Goal: Task Accomplishment & Management: Manage account settings

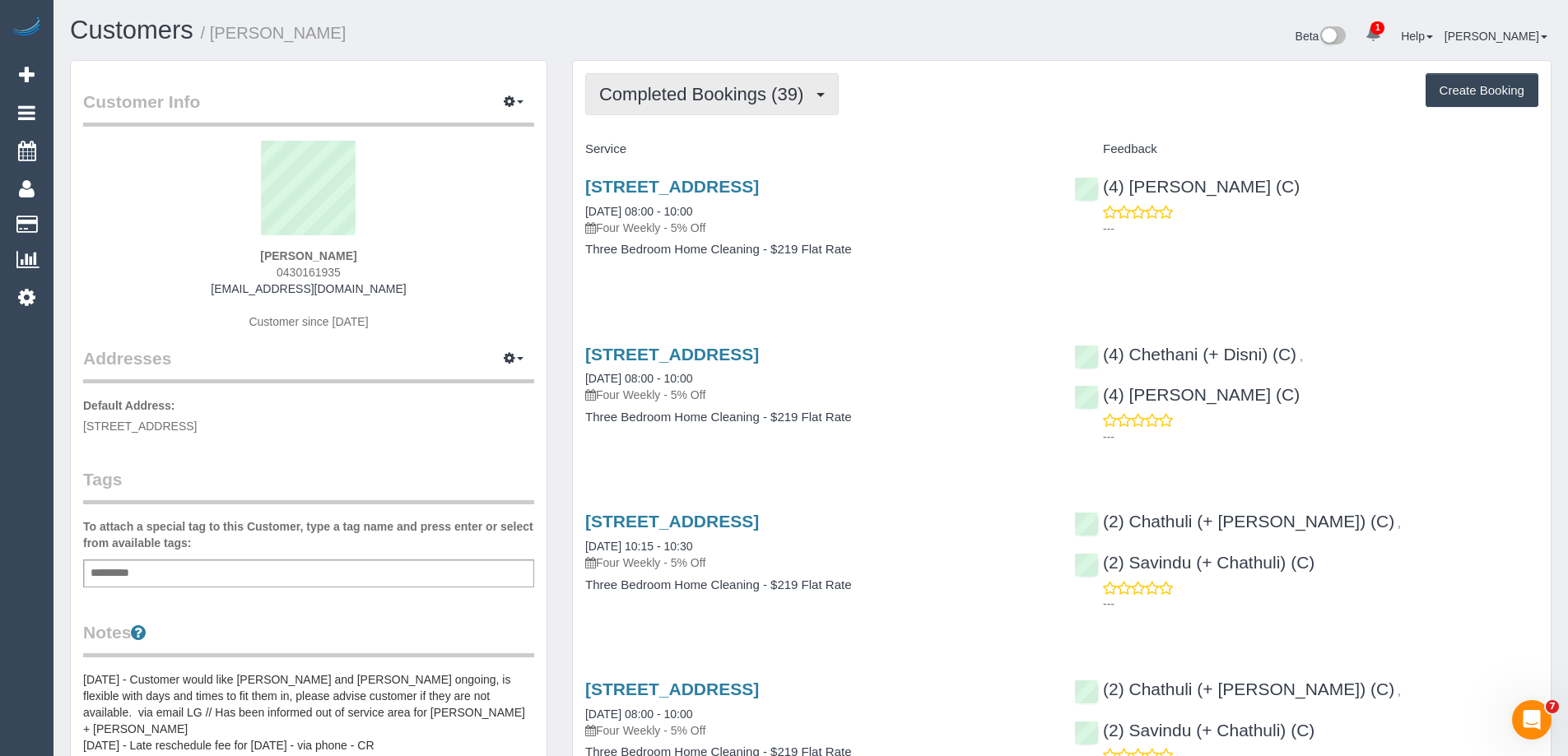
click at [636, 101] on span "Completed Bookings (39)" at bounding box center [705, 94] width 213 height 20
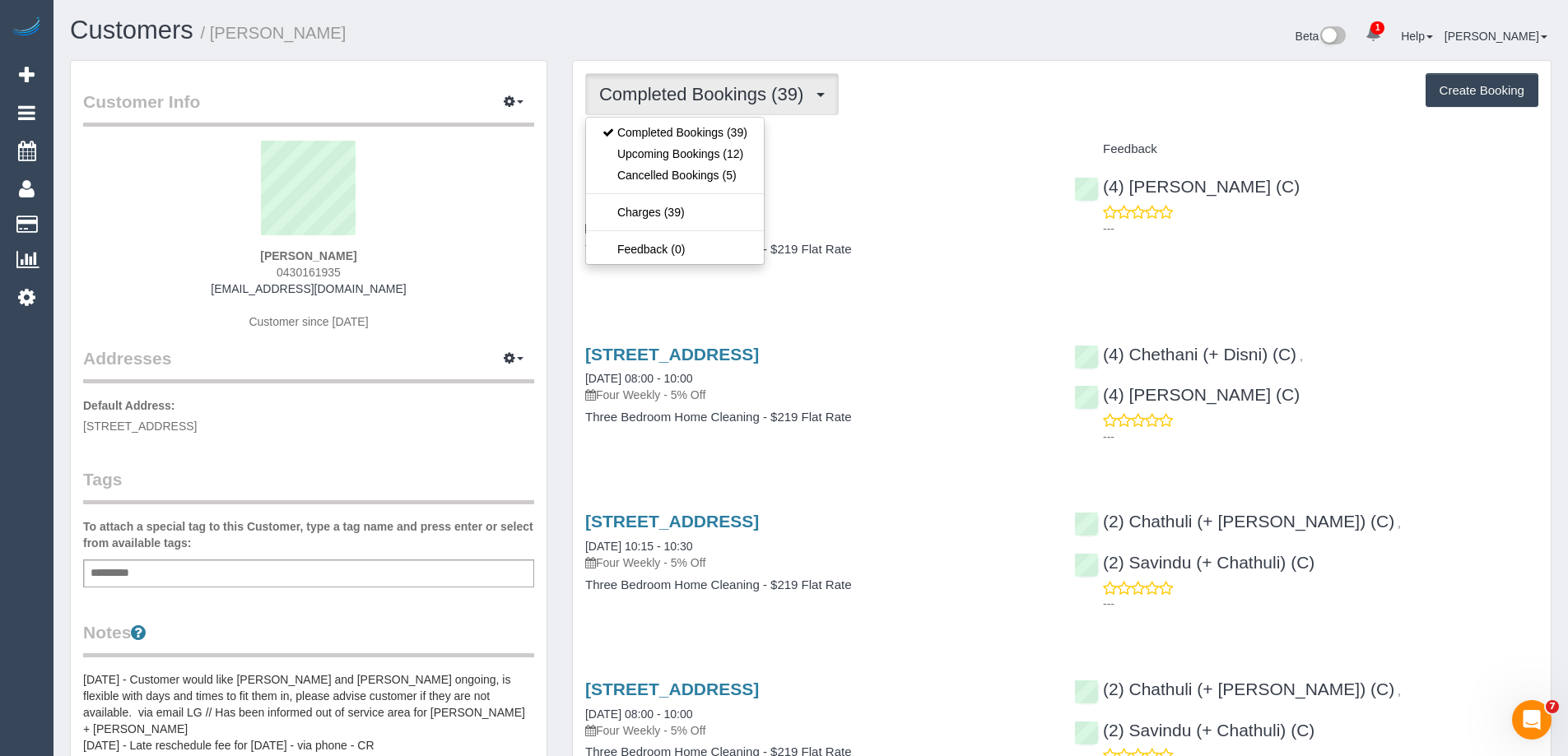
click at [826, 137] on div "Service" at bounding box center [817, 150] width 489 height 28
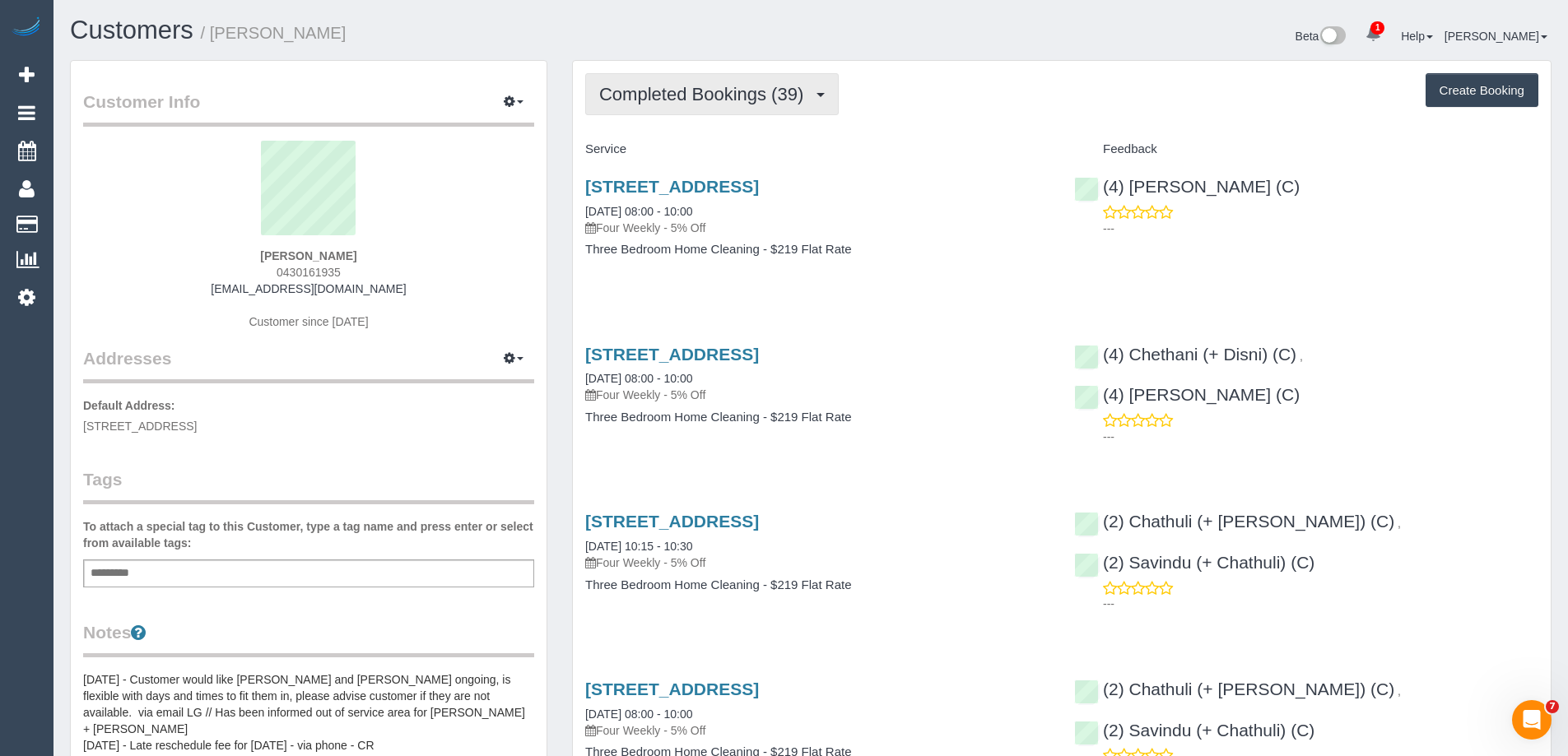
click at [725, 73] on button "Completed Bookings (39)" at bounding box center [711, 94] width 253 height 42
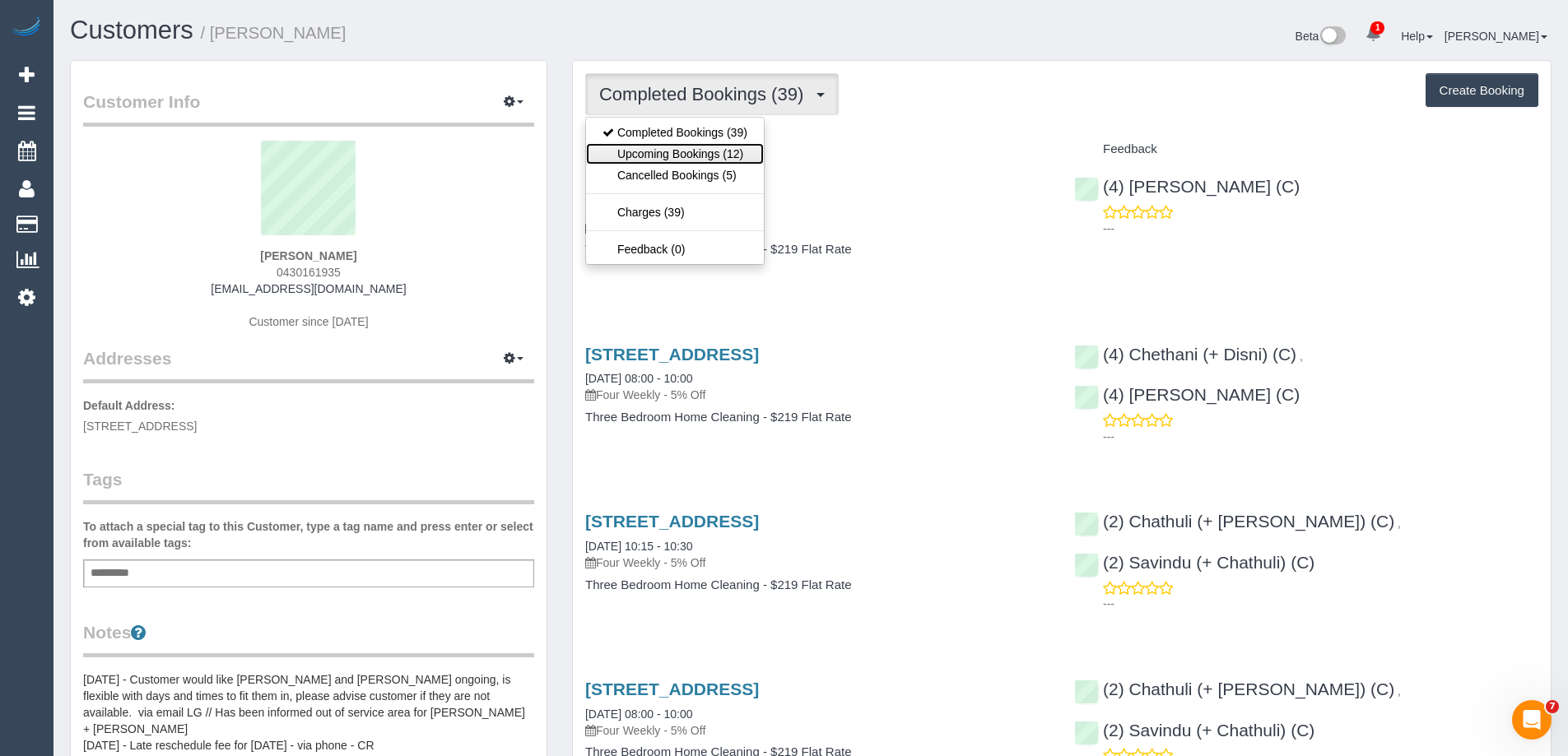
click at [702, 150] on link "Upcoming Bookings (12)" at bounding box center [675, 153] width 178 height 21
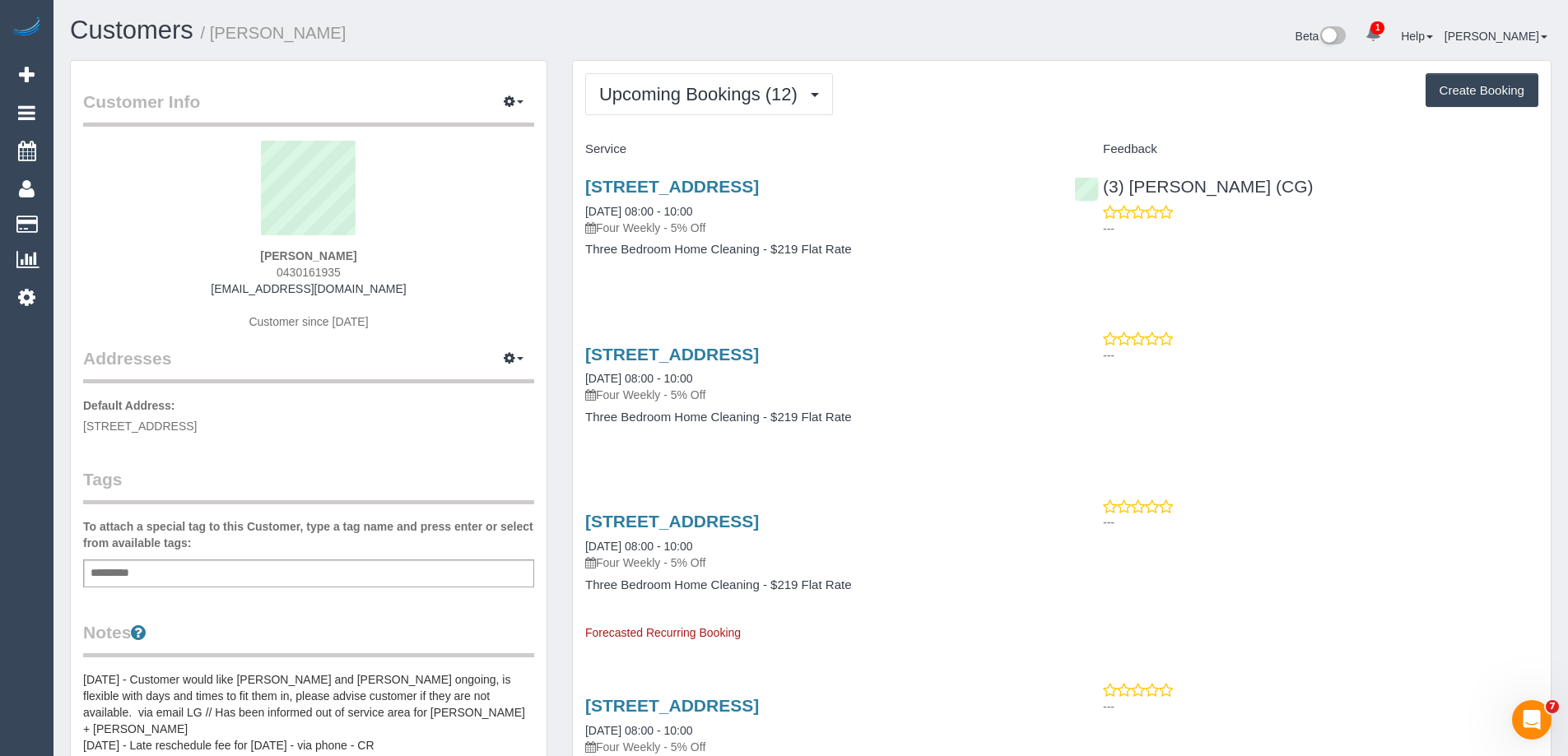
drag, startPoint x: 440, startPoint y: 255, endPoint x: 124, endPoint y: 234, distance: 316.7
click at [124, 234] on div "James Beauchamp 0430161935 jsbeauchamp@hotmail.com Customer since 2022" at bounding box center [308, 243] width 451 height 206
copy div "James Beauchamp"
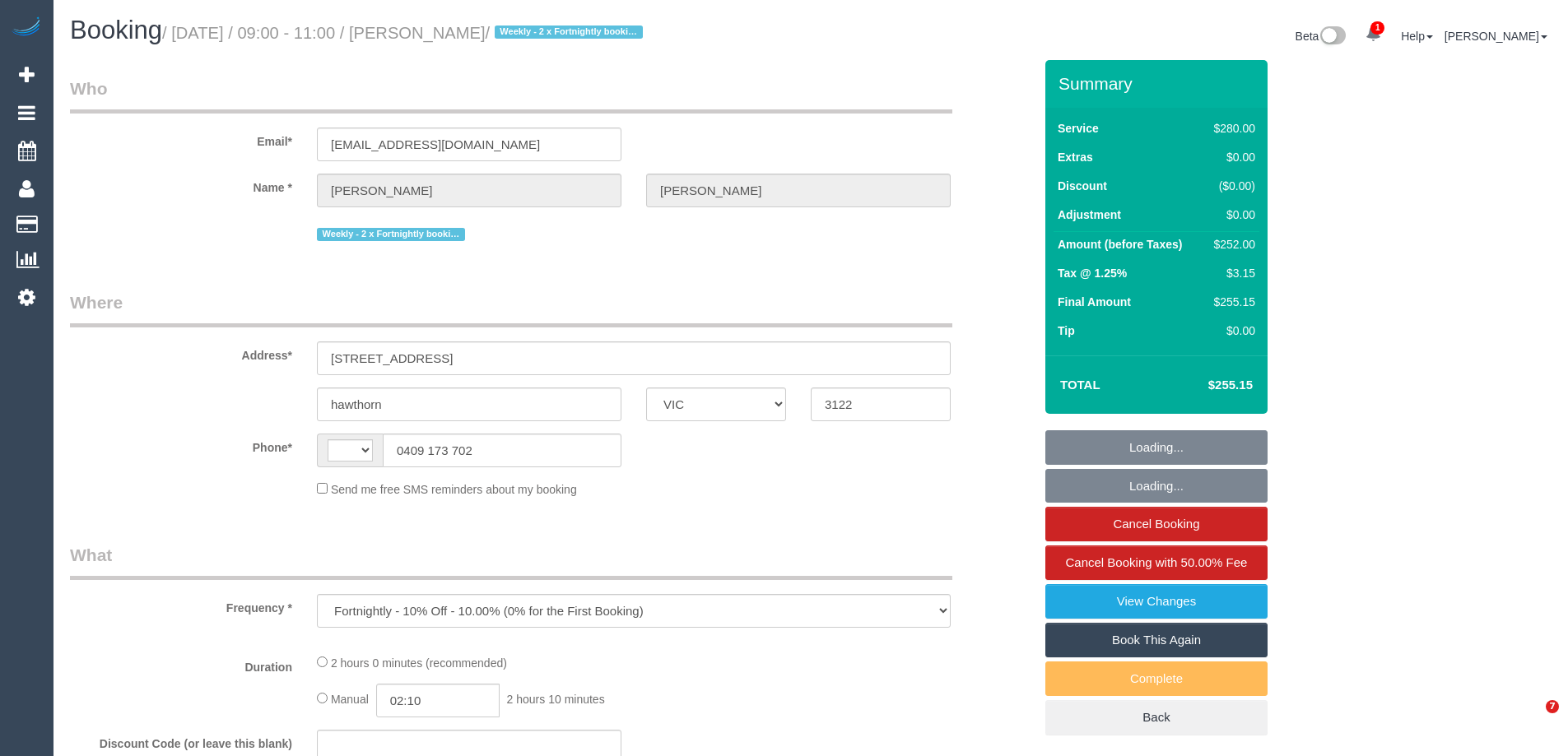
select select "VIC"
select select "2"
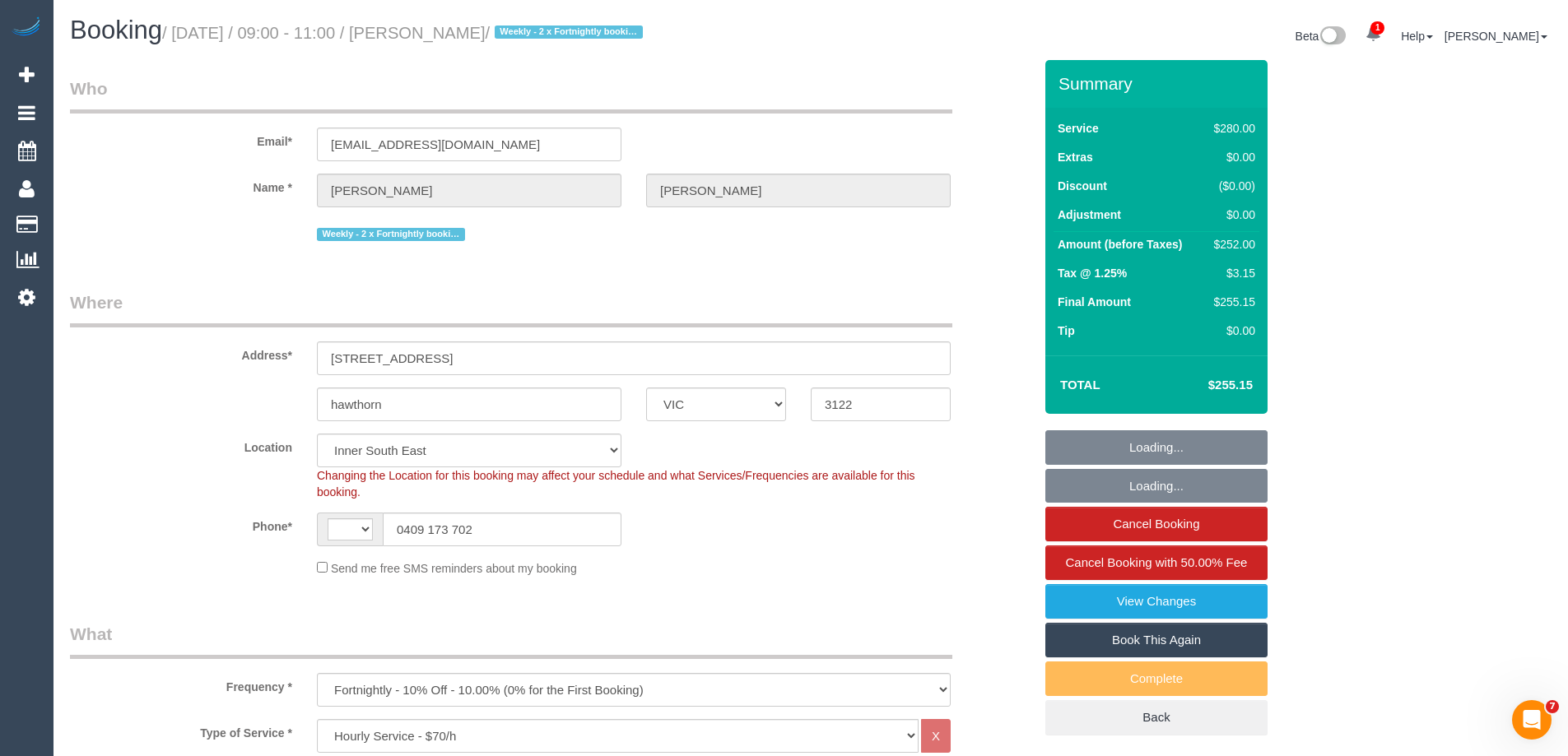
select select "object:737"
select select "string:AU"
select select "string:stripe-pm_1NkeKZ2GScqysDRVf1GuqPXX"
select select "number:27"
select select "number:14"
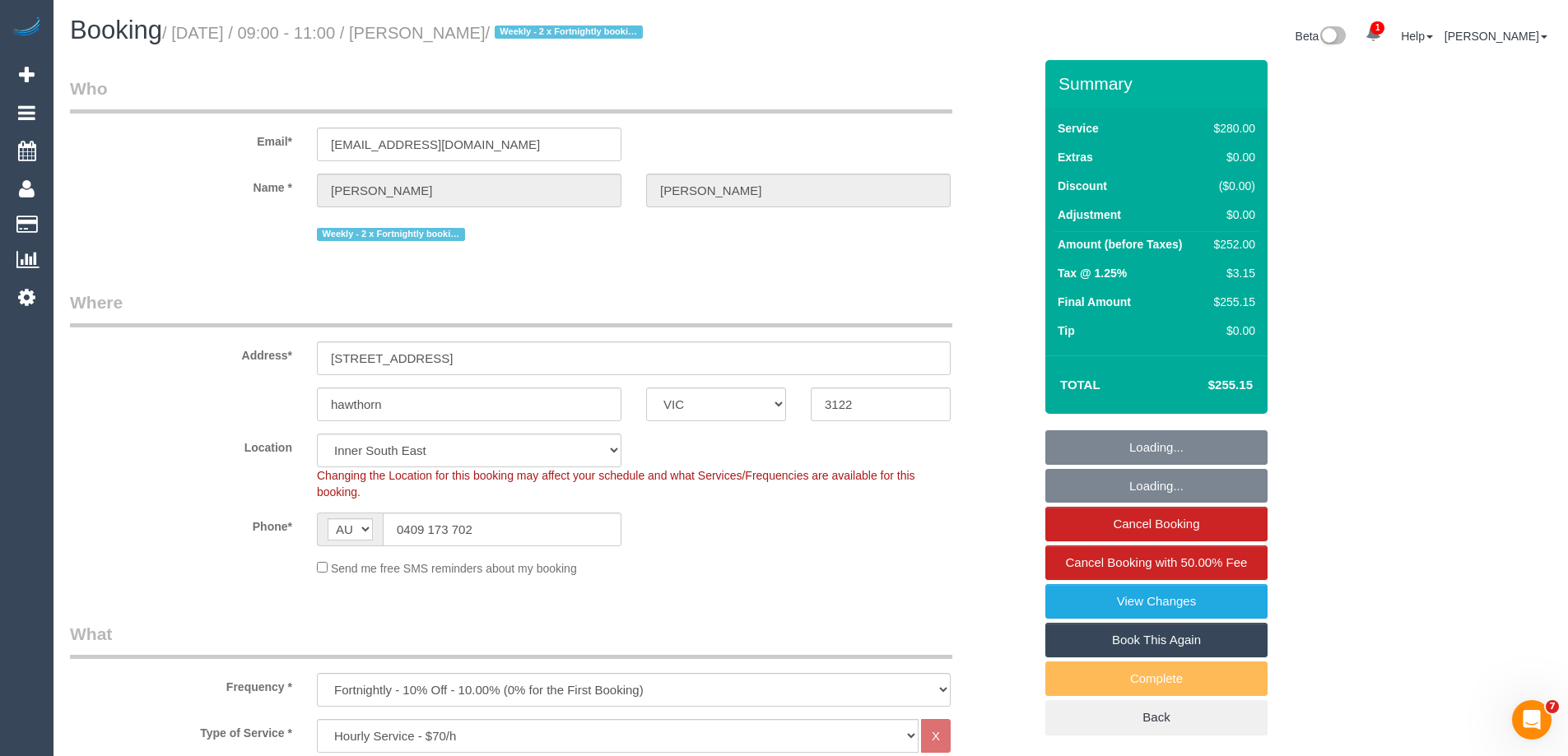
select select "number:19"
select select "number:22"
select select "number:35"
select select "number:11"
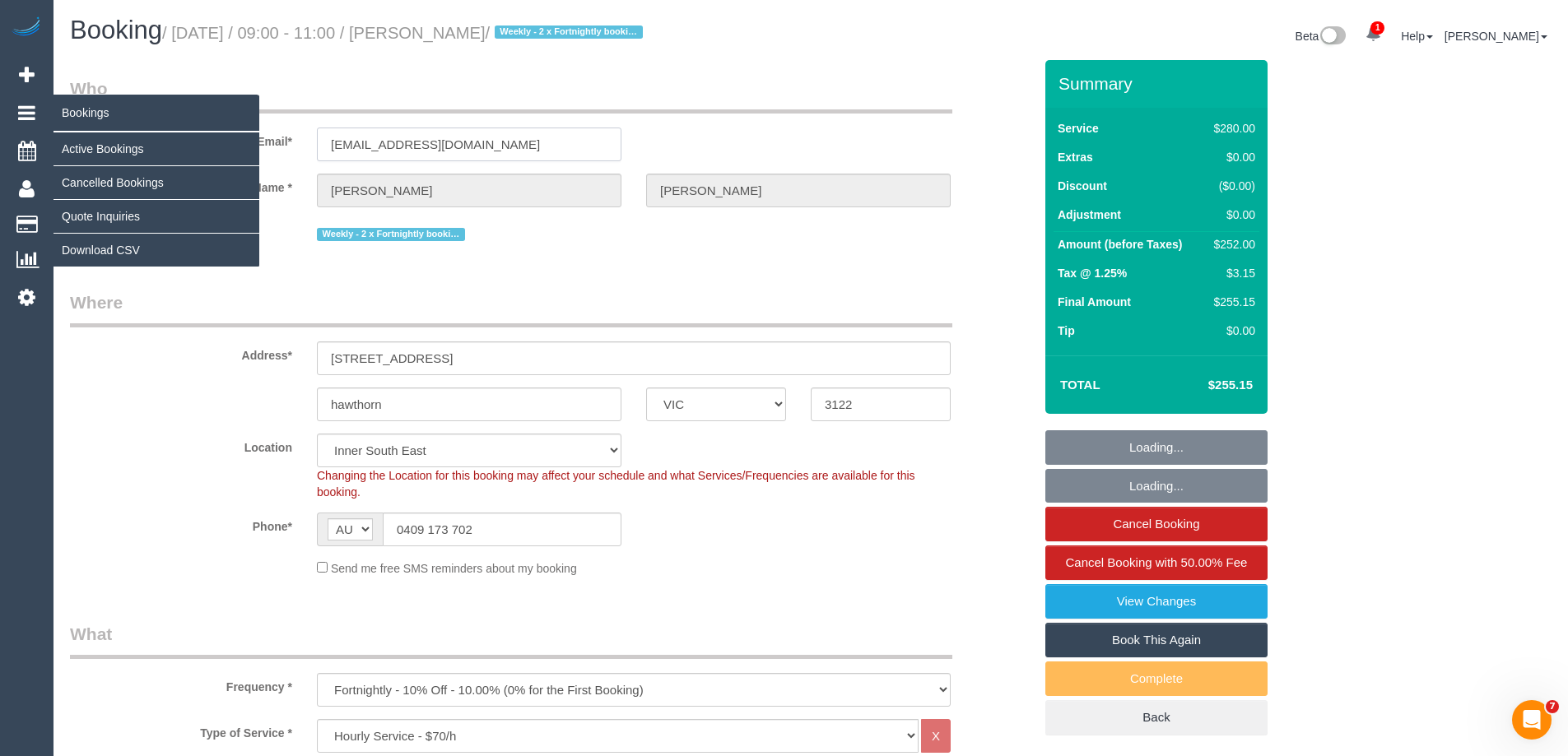
drag, startPoint x: 523, startPoint y: 144, endPoint x: 18, endPoint y: 128, distance: 505.3
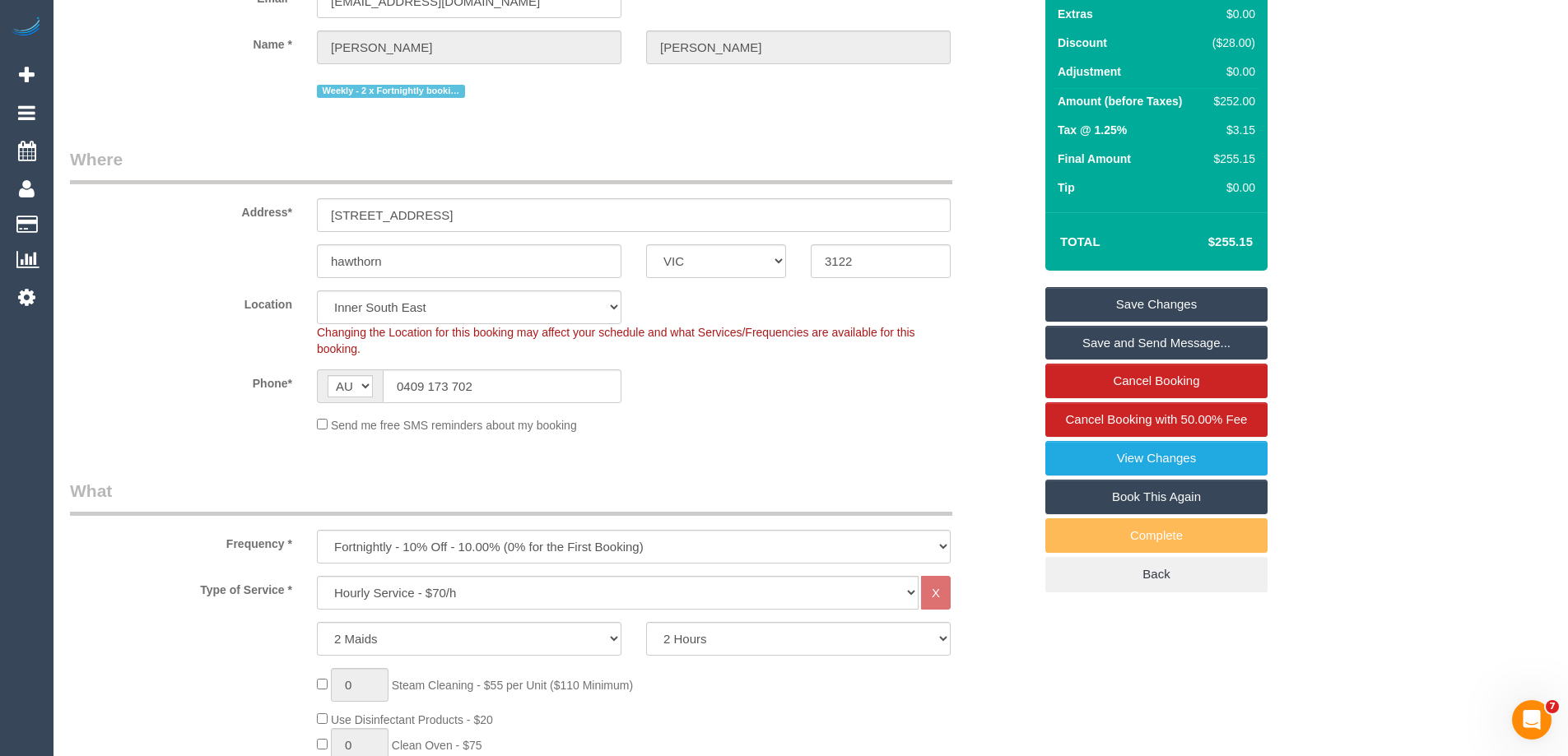
scroll to position [129, 0]
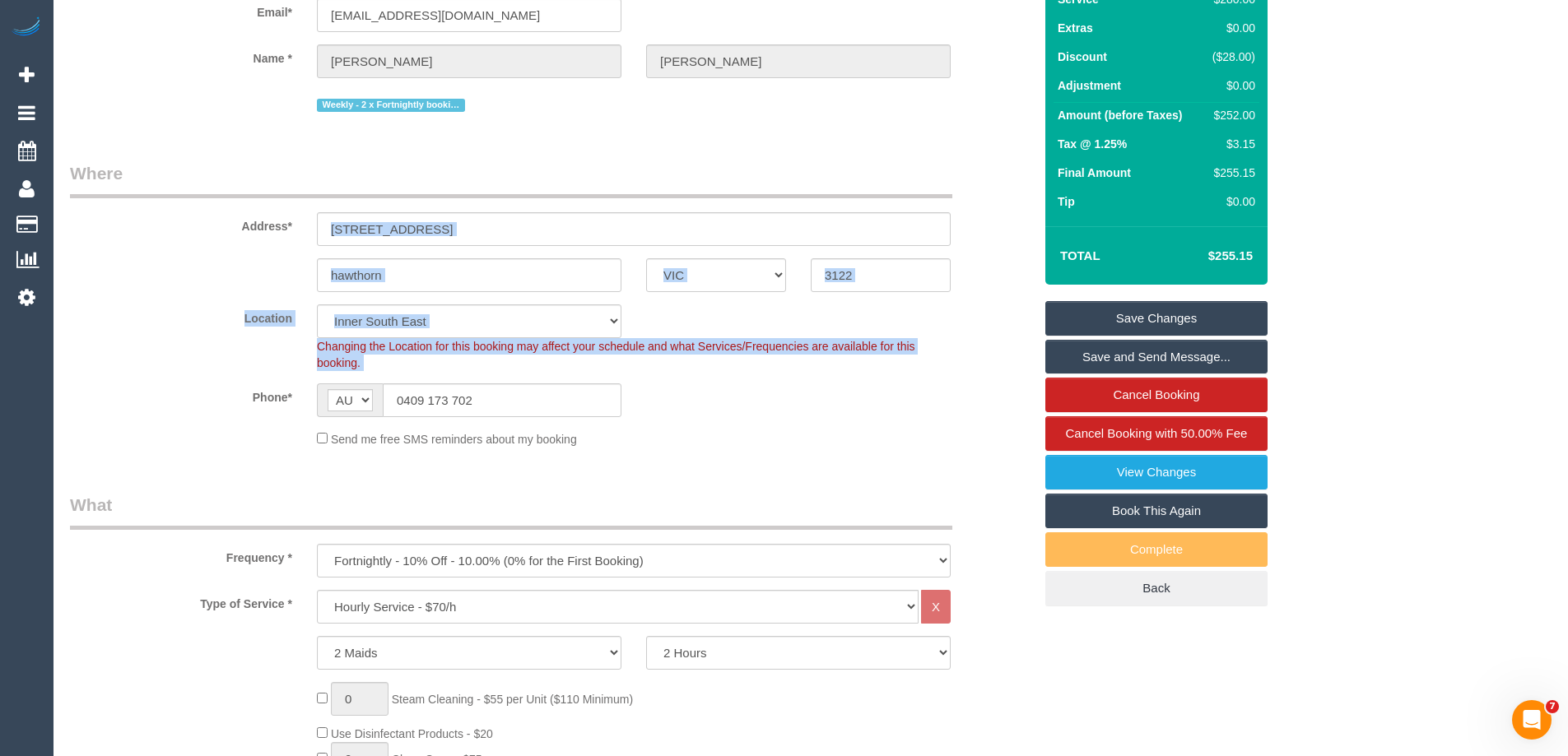
drag, startPoint x: 519, startPoint y: 378, endPoint x: 154, endPoint y: 398, distance: 365.5
click at [154, 398] on sui-booking-location "Location [GEOGRAPHIC_DATA] (North) East (South) [GEOGRAPHIC_DATA] (East) [GEOGR…" at bounding box center [551, 376] width 964 height 143
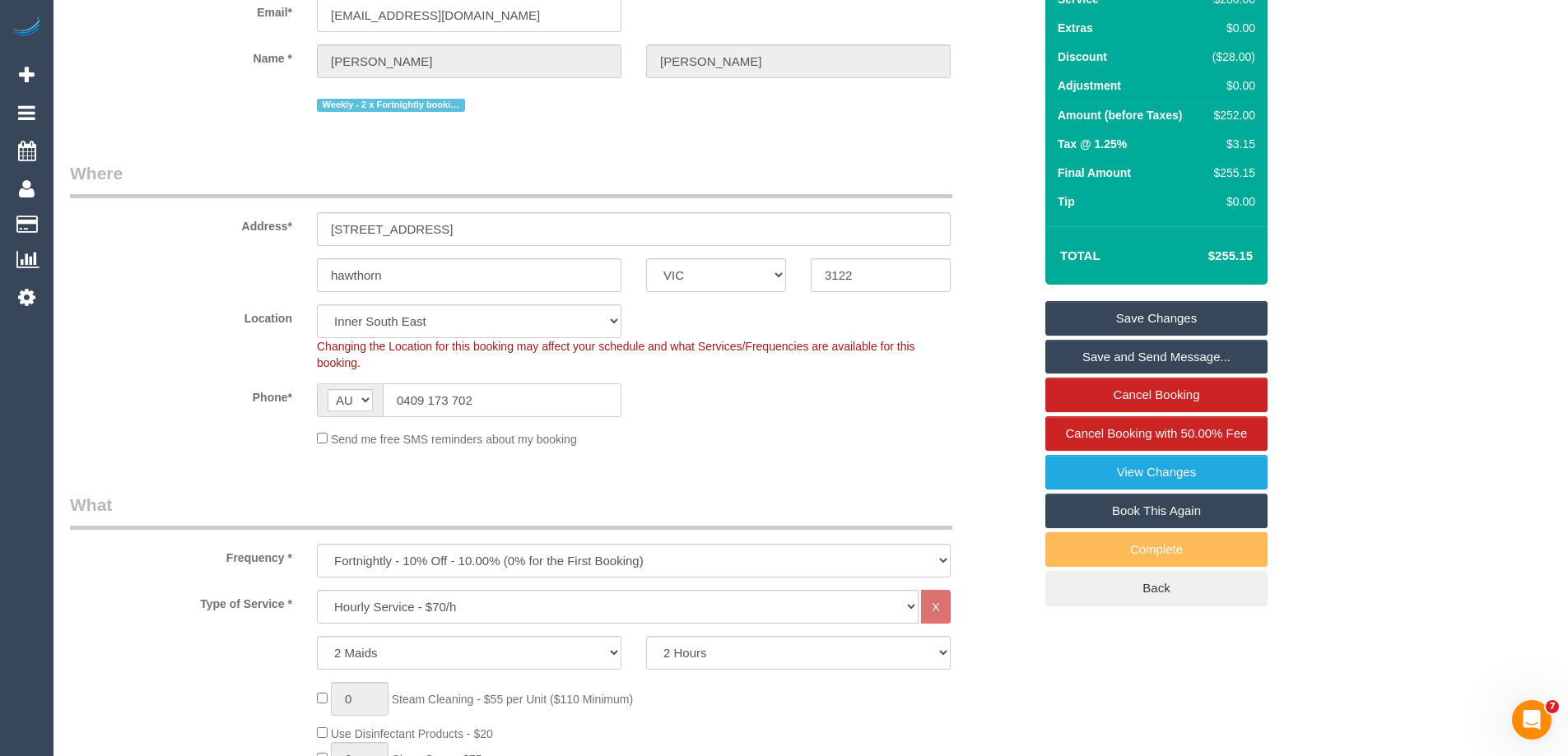
click at [567, 408] on input "0409 173 702" at bounding box center [502, 400] width 239 height 34
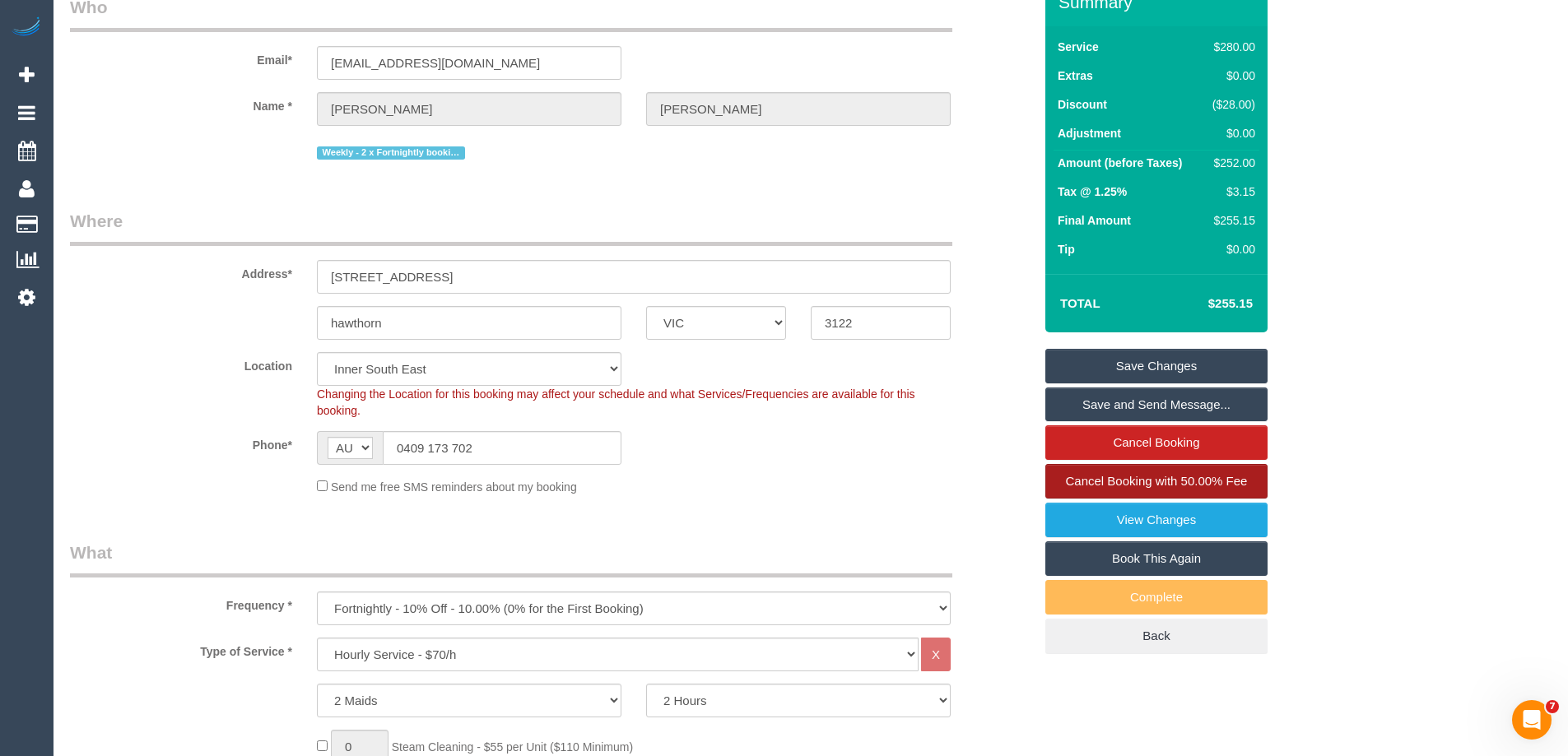
scroll to position [82, 0]
click at [1174, 483] on span "Cancel Booking with 50.00% Fee" at bounding box center [1157, 480] width 182 height 14
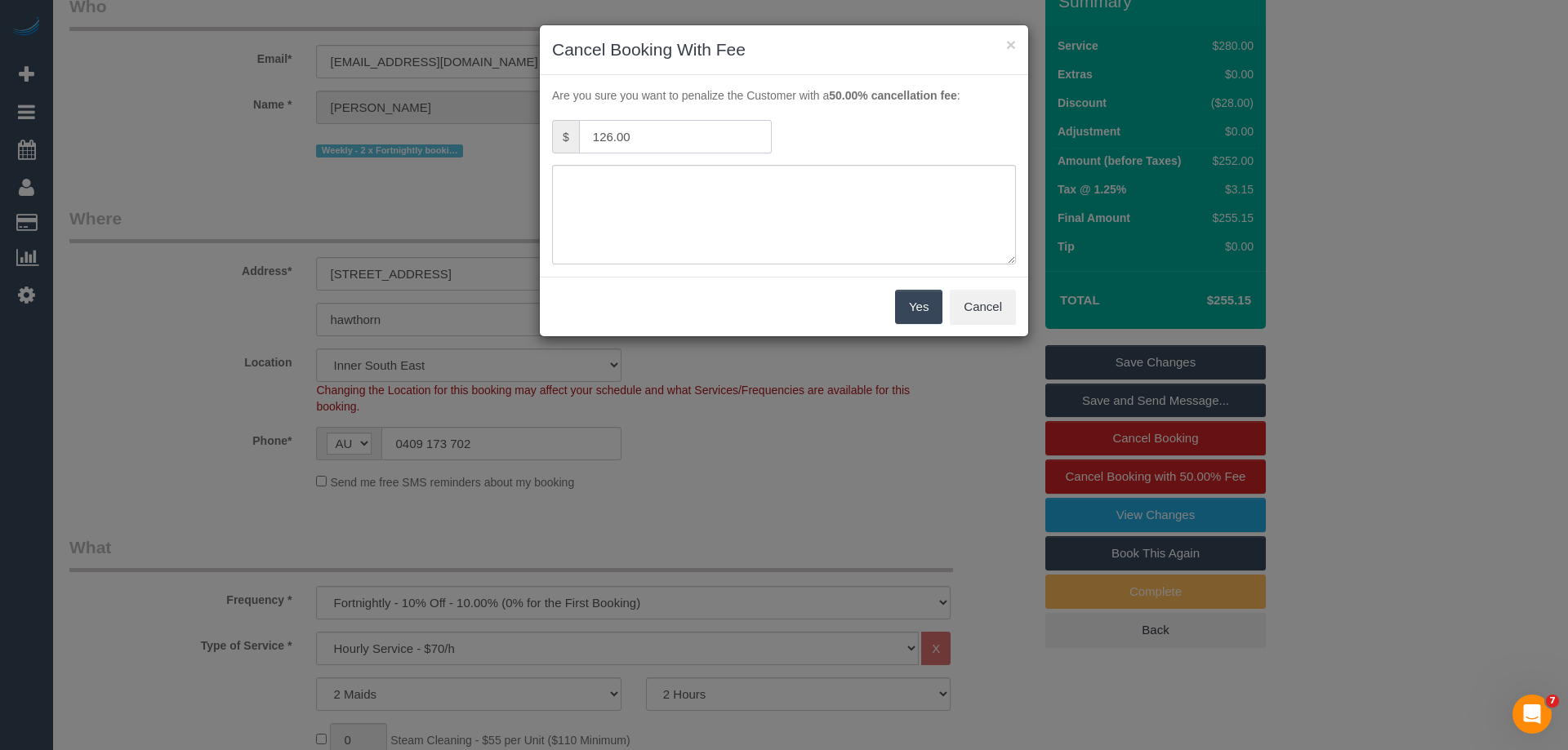
drag, startPoint x: 670, startPoint y: 146, endPoint x: 508, endPoint y: 115, distance: 164.9
click at [514, 124] on div "× Cancel Booking With Fee Are you sure you want to penalize the Customer with a…" at bounding box center [784, 375] width 1568 height 750
click at [1010, 46] on button "×" at bounding box center [1010, 45] width 10 height 18
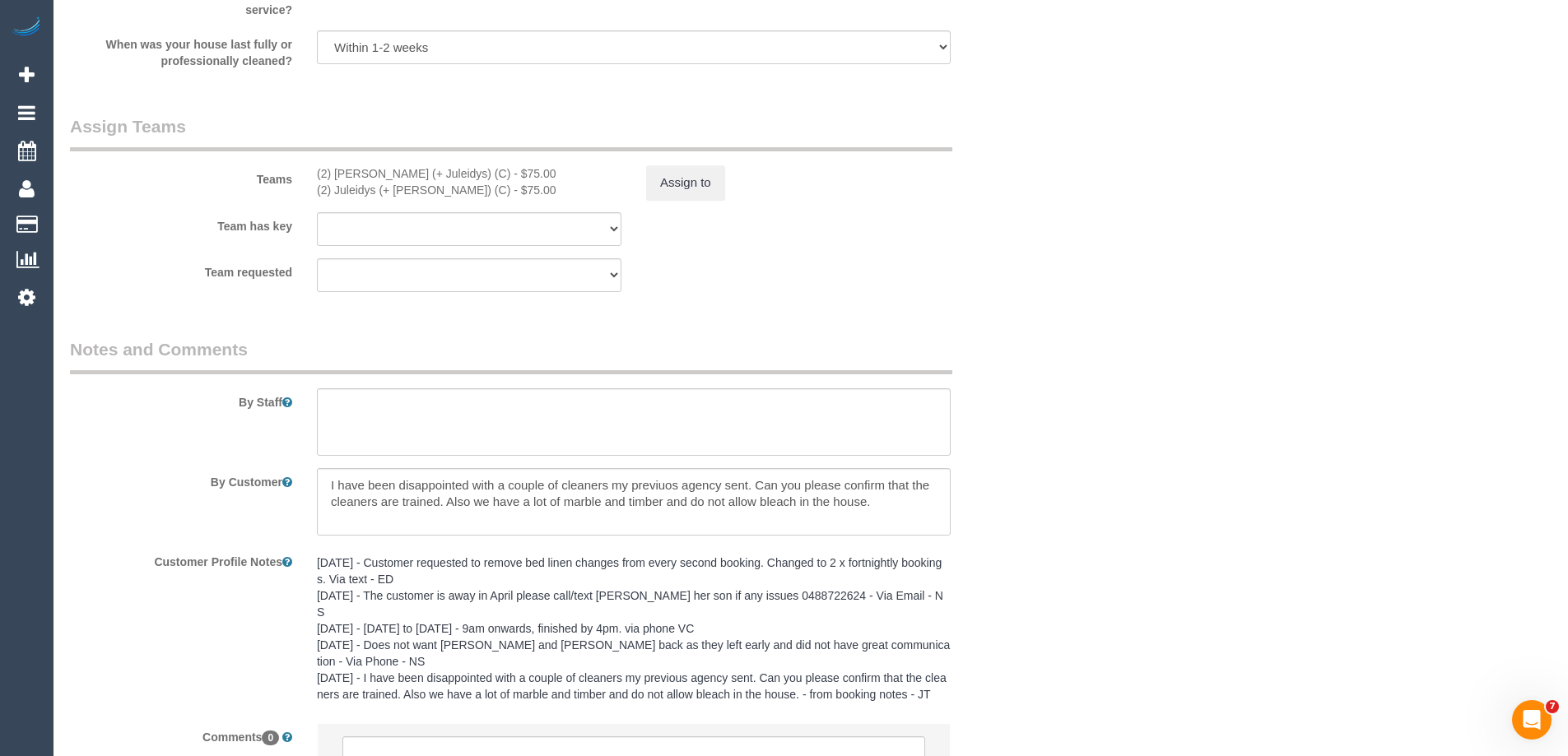
scroll to position [2551, 0]
click at [673, 198] on button "Assign to" at bounding box center [686, 181] width 79 height 34
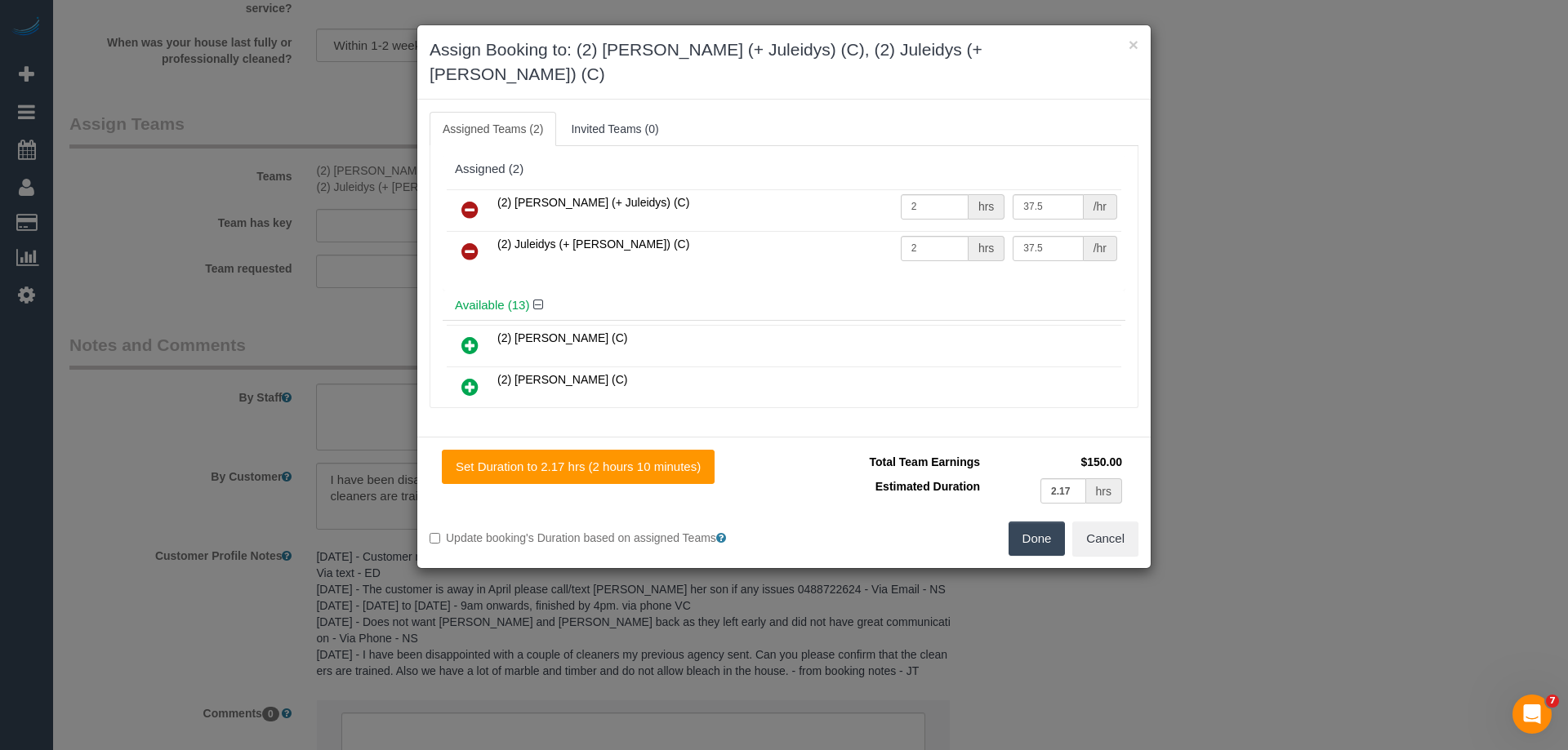
click at [473, 200] on icon at bounding box center [470, 210] width 18 height 19
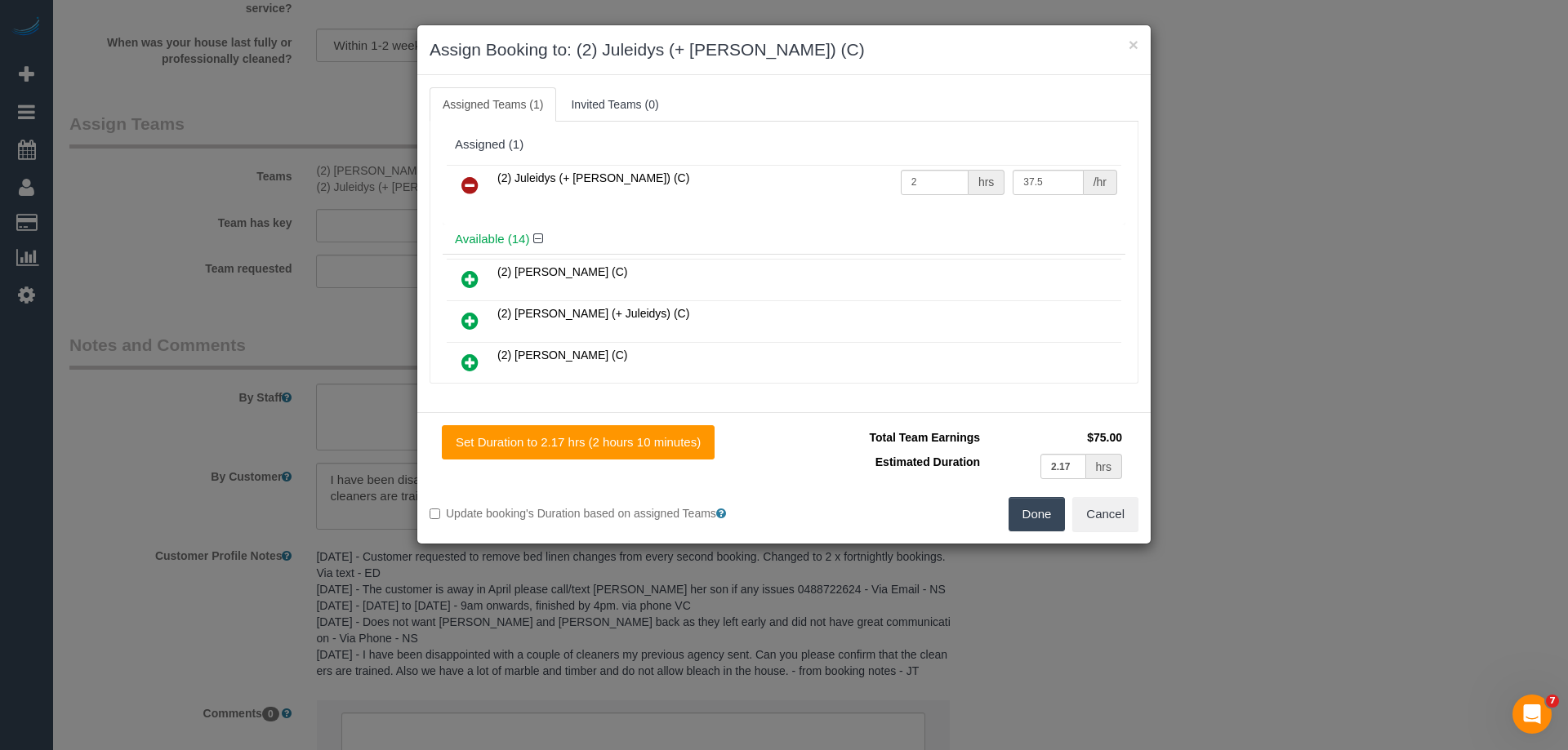
click at [473, 186] on icon at bounding box center [470, 186] width 18 height 19
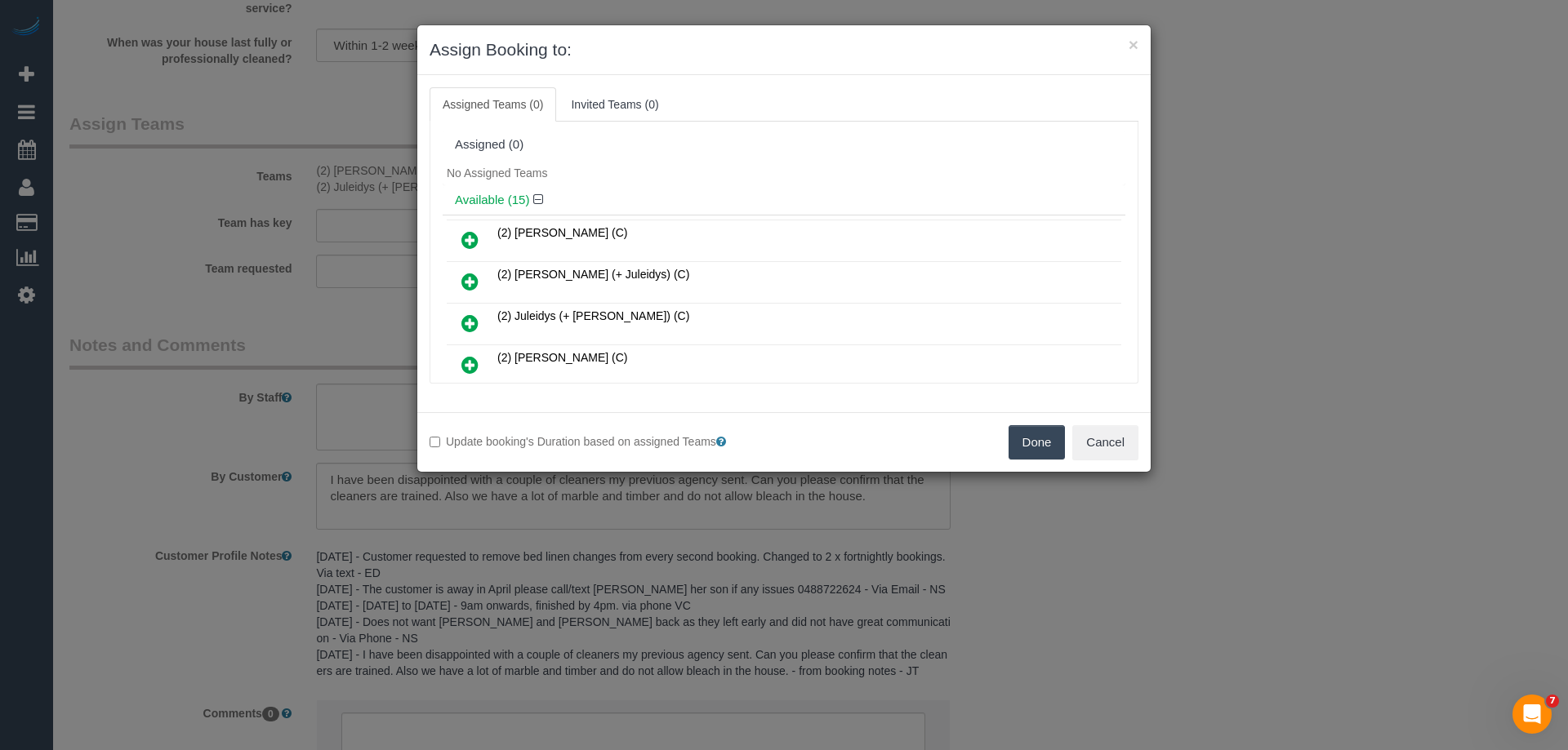
click at [1045, 450] on button "Done" at bounding box center [1037, 442] width 57 height 34
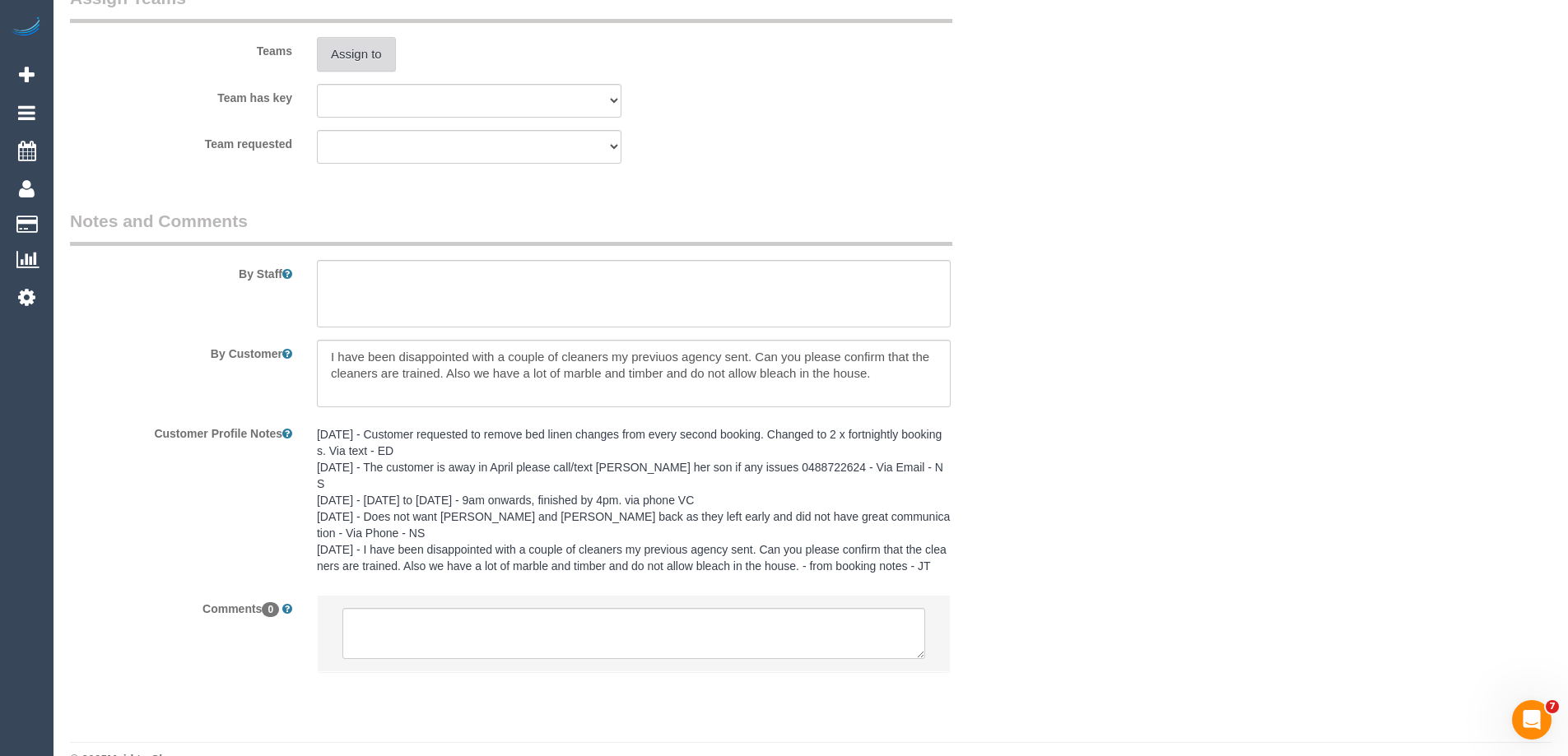
scroll to position [2681, 0]
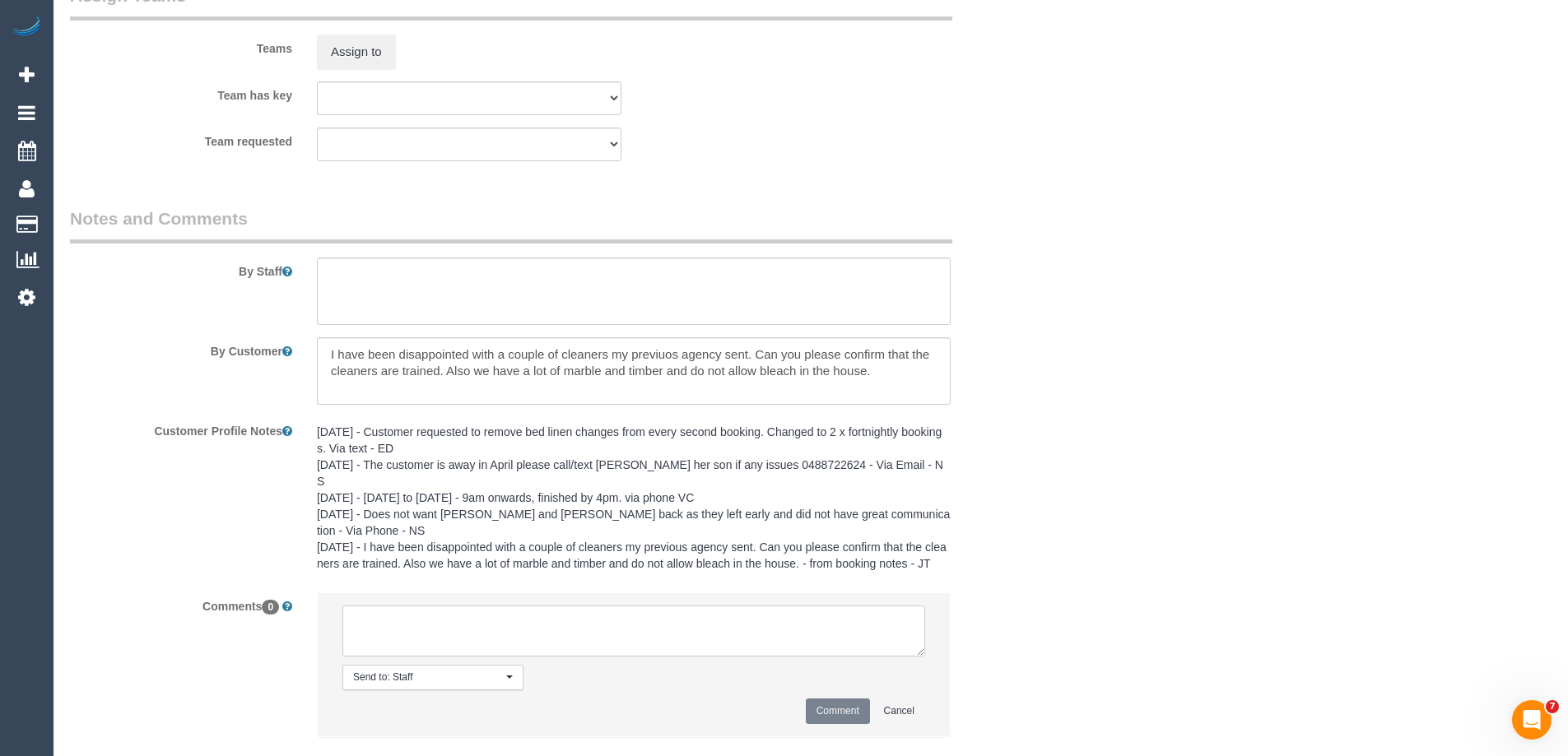
click at [448, 610] on textarea at bounding box center [634, 632] width 583 height 51
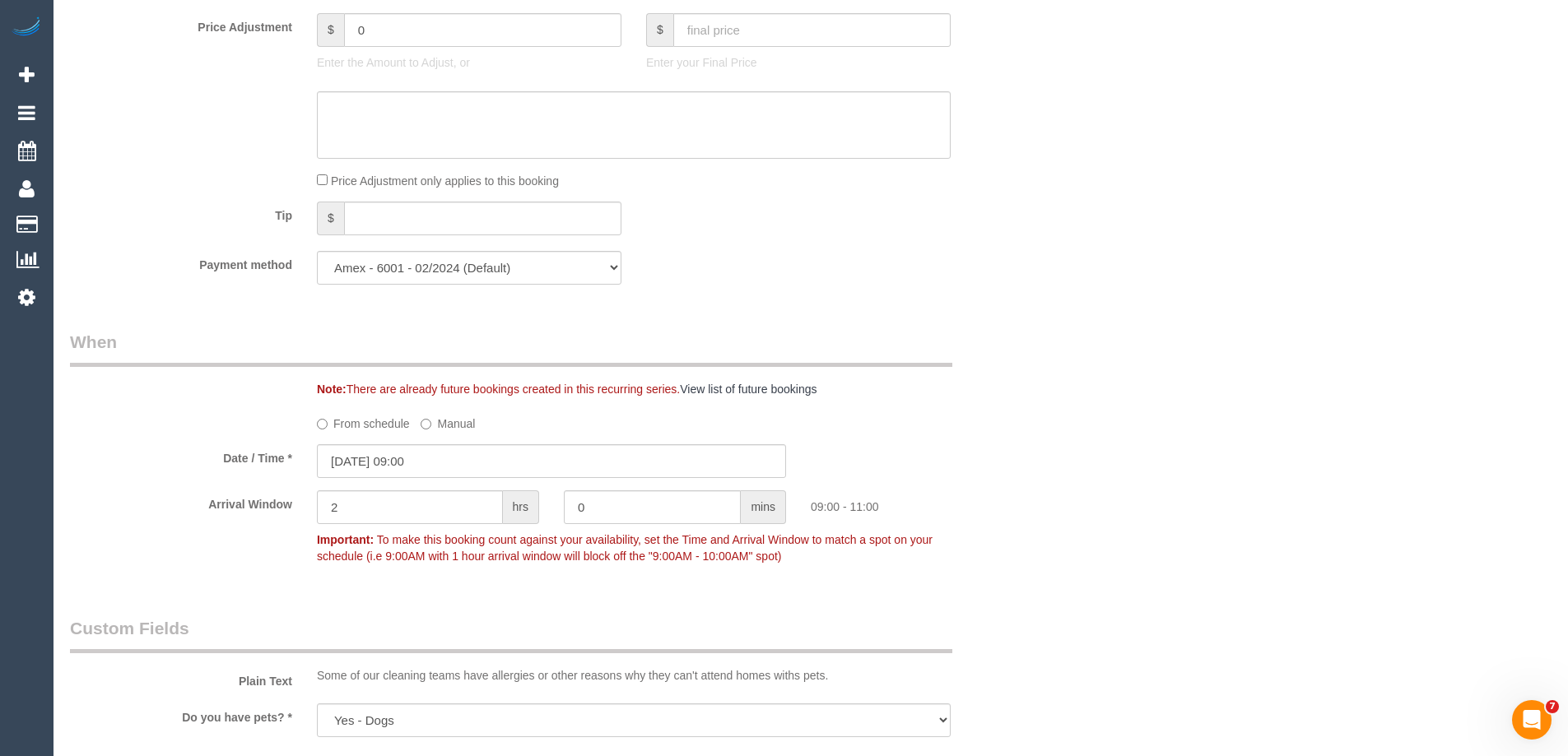
scroll to position [1529, 0]
click at [329, 420] on label "From schedule" at bounding box center [363, 419] width 93 height 22
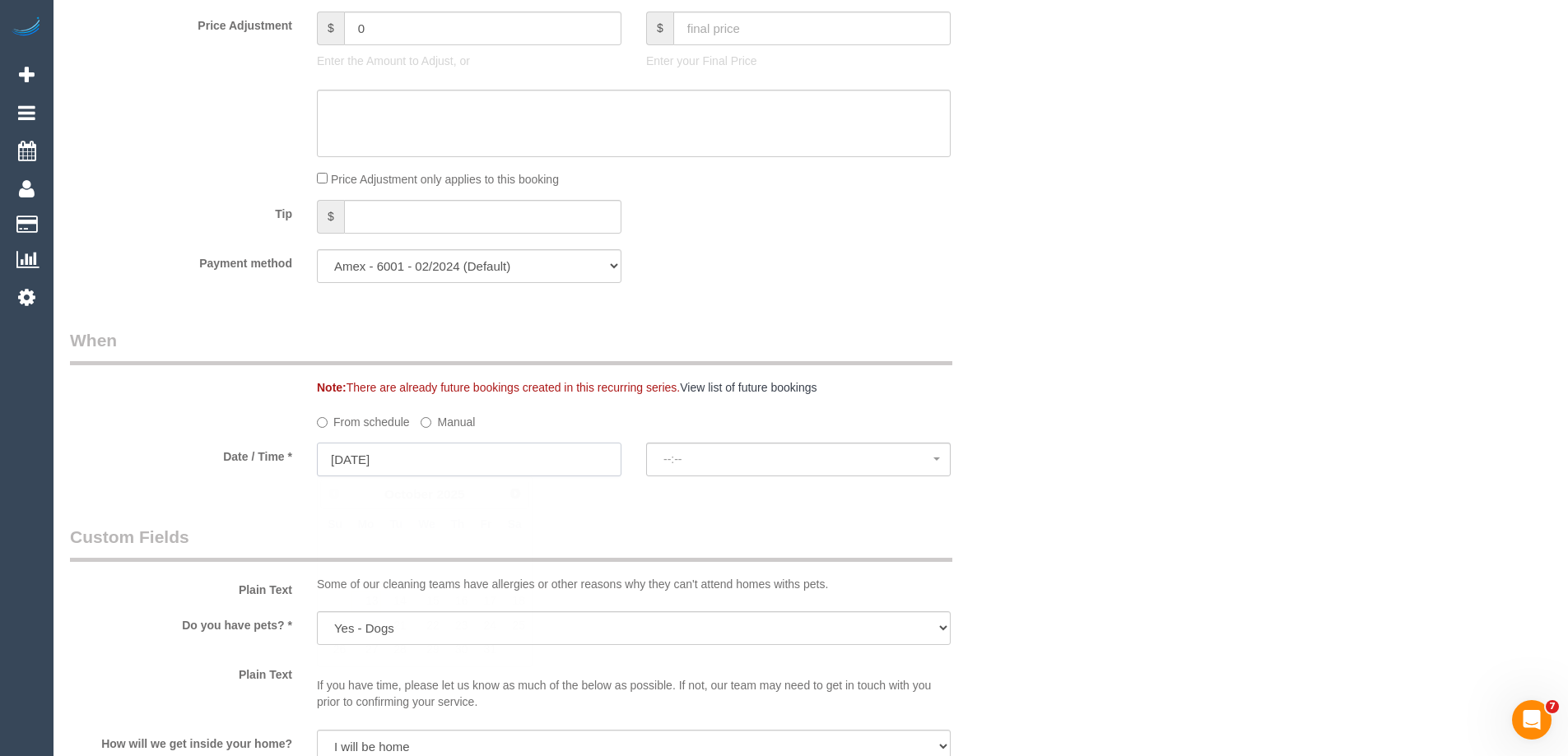
click at [363, 457] on input "[DATE]" at bounding box center [469, 460] width 304 height 34
select select "spot6"
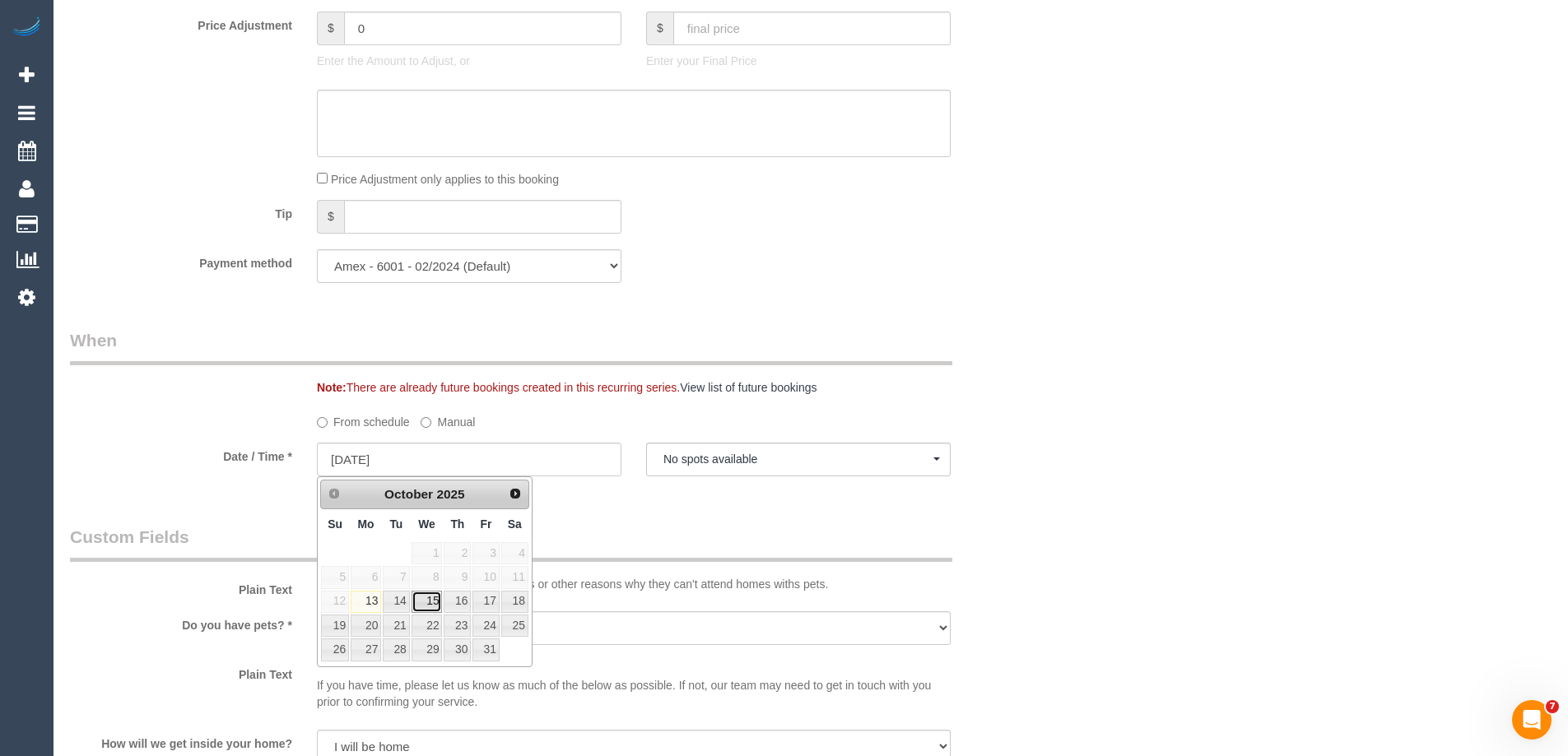
click at [432, 600] on link "15" at bounding box center [427, 602] width 31 height 22
type input "[DATE]"
select select "spot8"
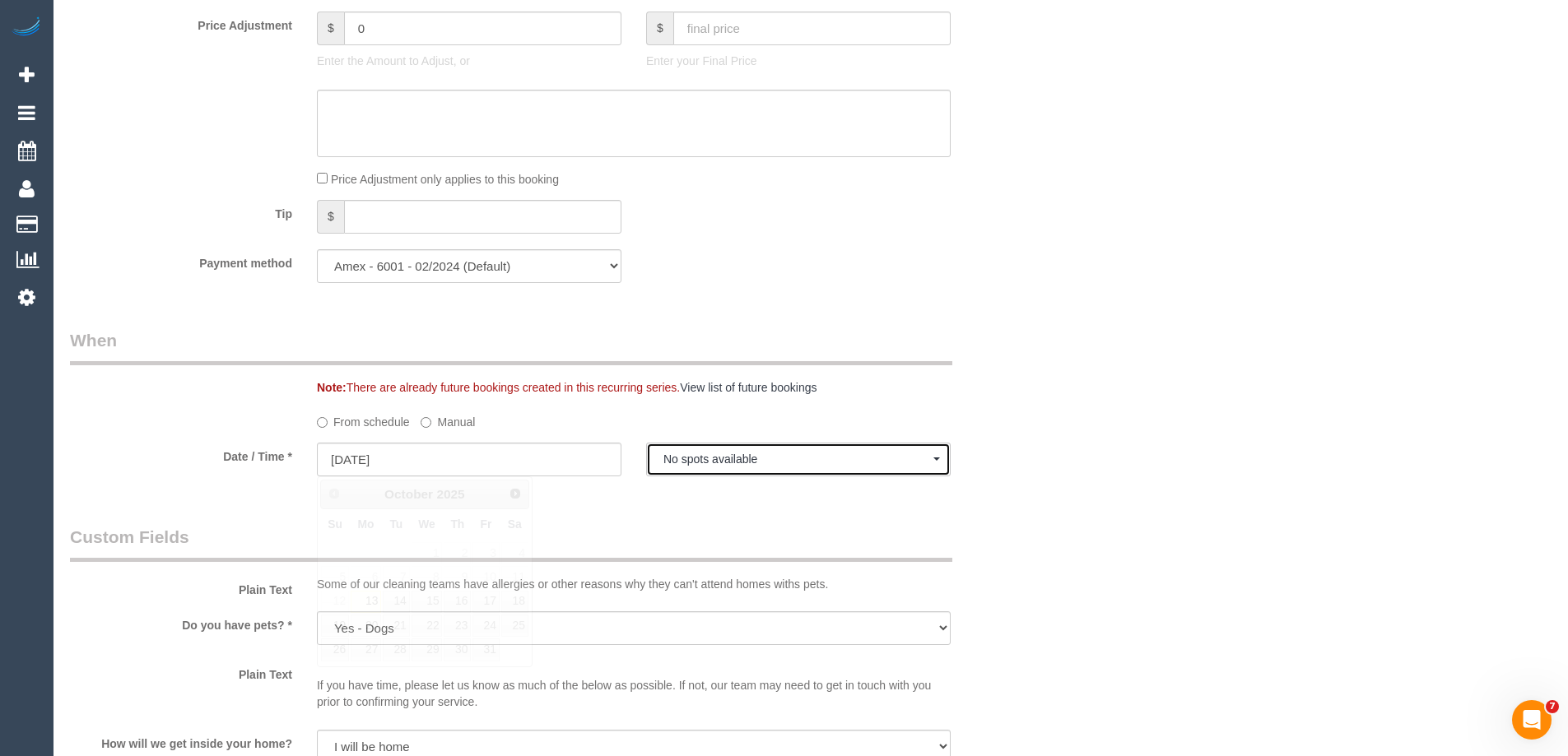
click at [776, 467] on button "No spots available" at bounding box center [798, 460] width 304 height 34
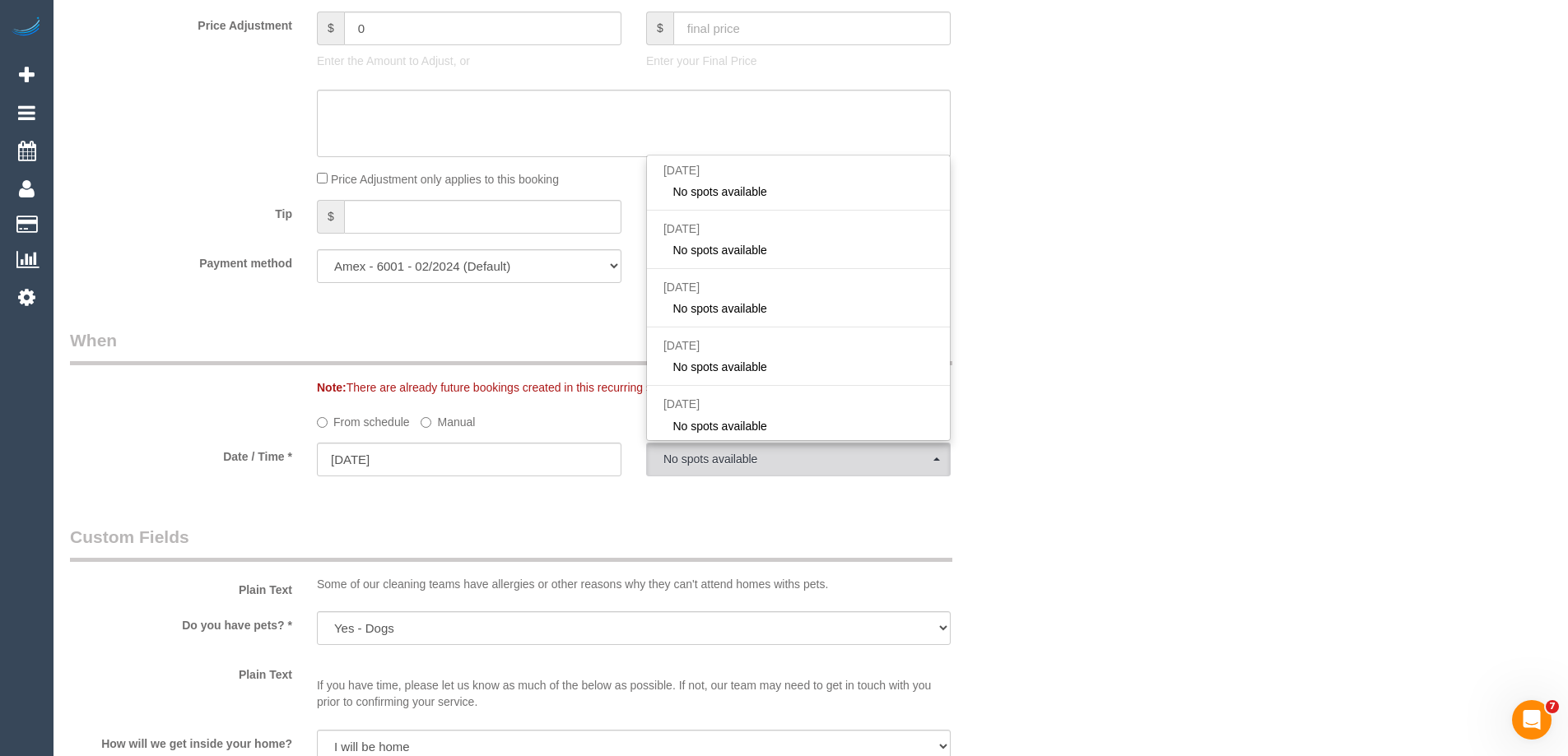
click at [434, 417] on label "Manual" at bounding box center [448, 419] width 55 height 22
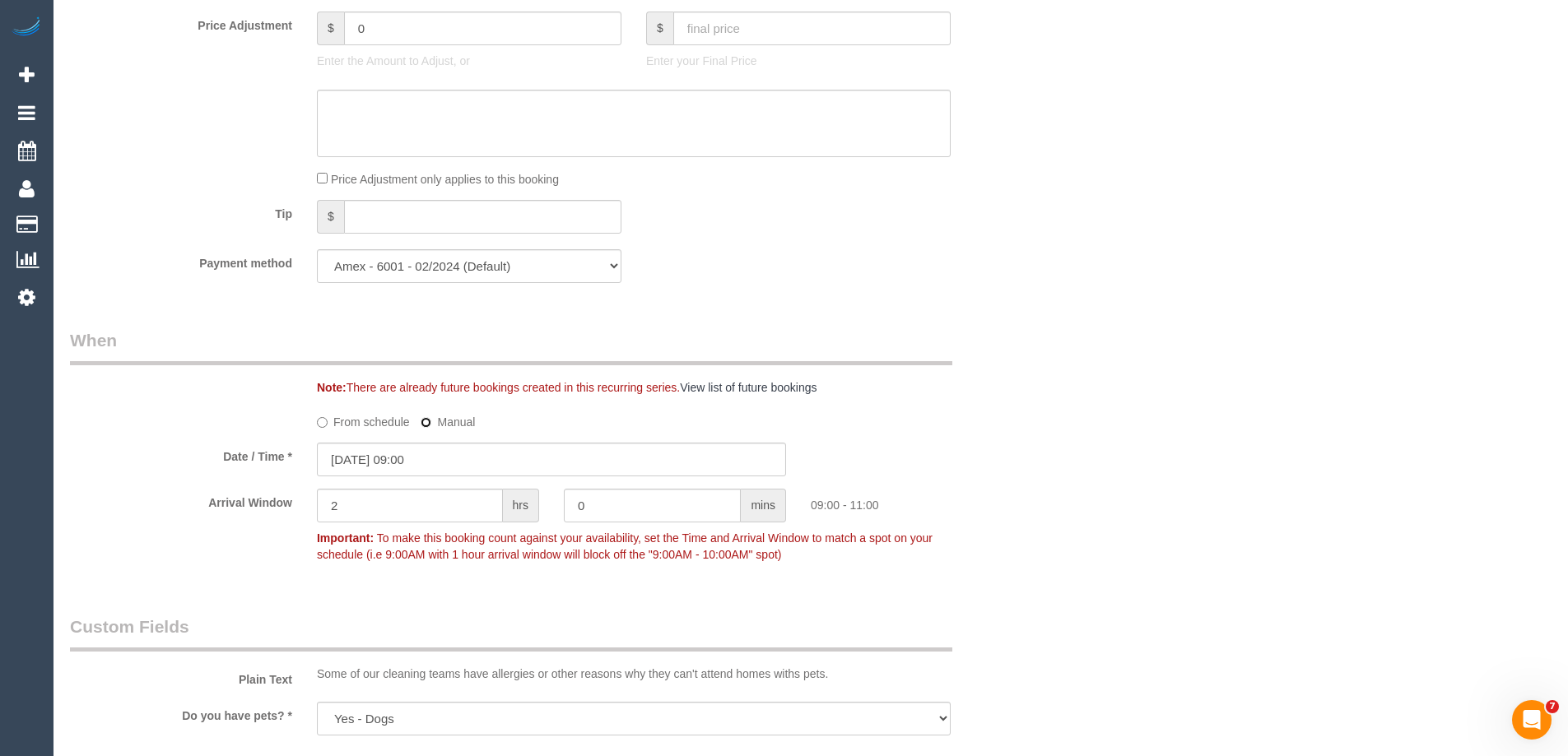
type input "[DATE] 08:00"
click at [427, 460] on input "[DATE] 08:00" at bounding box center [551, 460] width 469 height 34
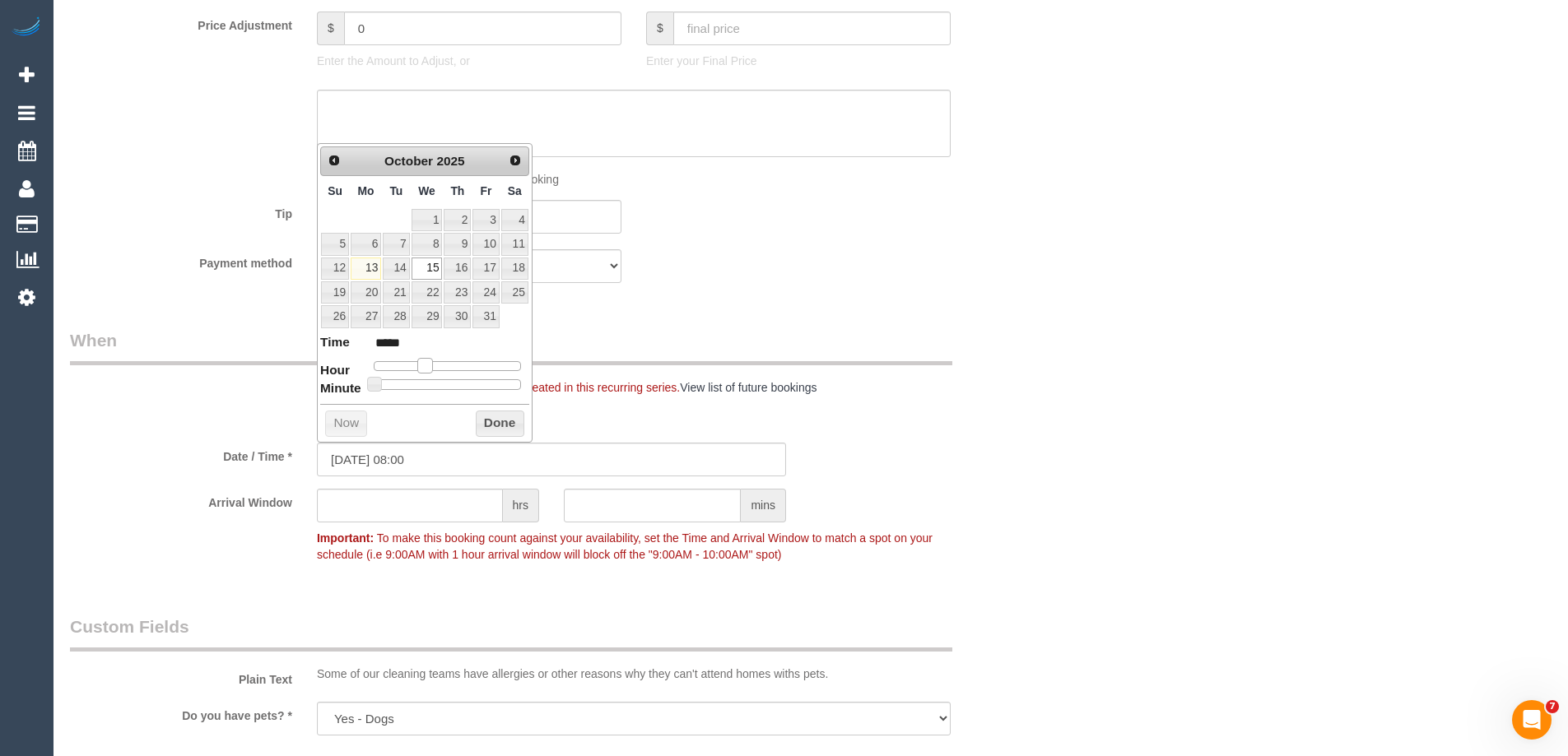
type input "[DATE] 09:00"
type input "*****"
type input "[DATE] 10:00"
type input "*****"
type input "[DATE] 11:00"
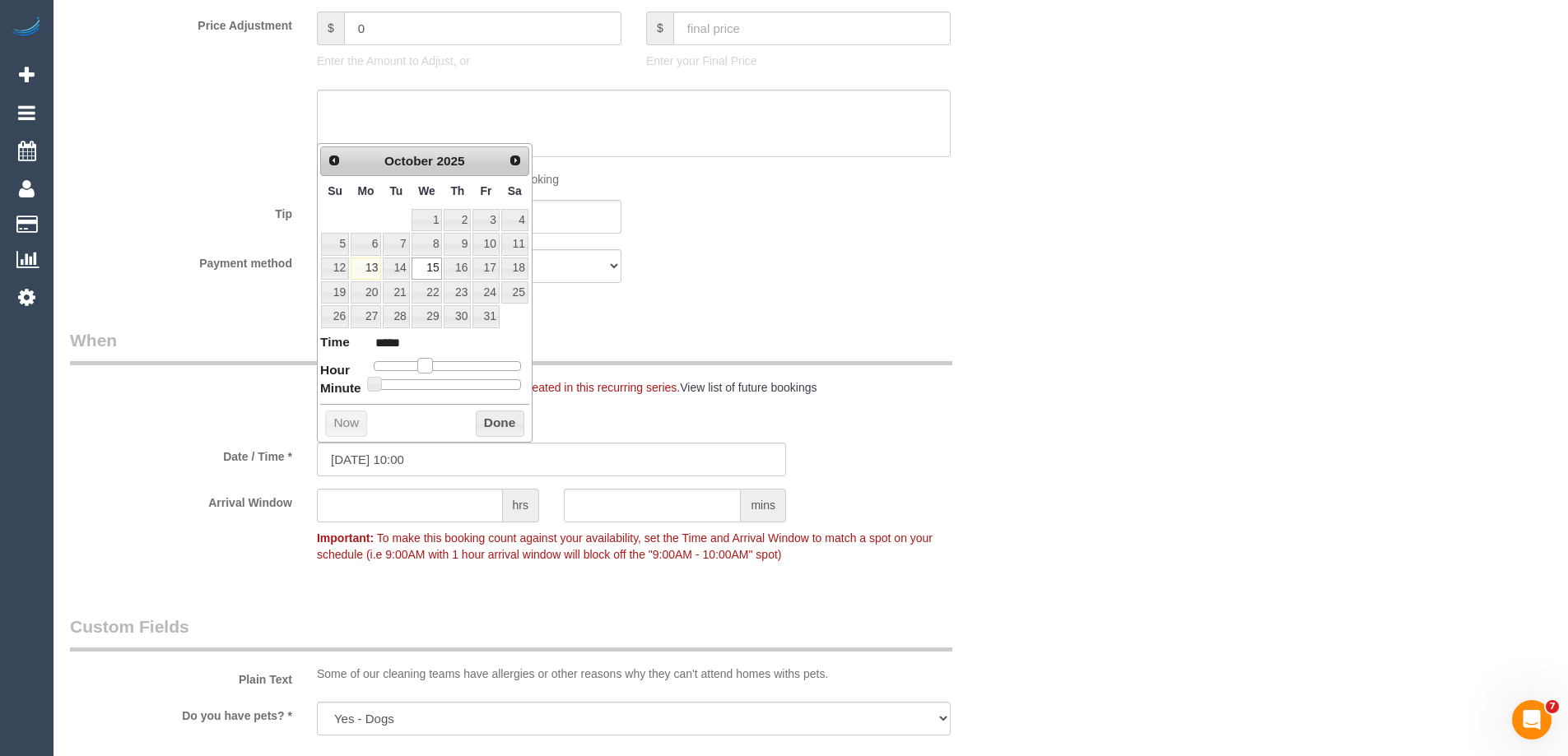
type input "*****"
type input "[DATE] 12:00"
type input "*****"
type input "[DATE] 13:00"
type input "*****"
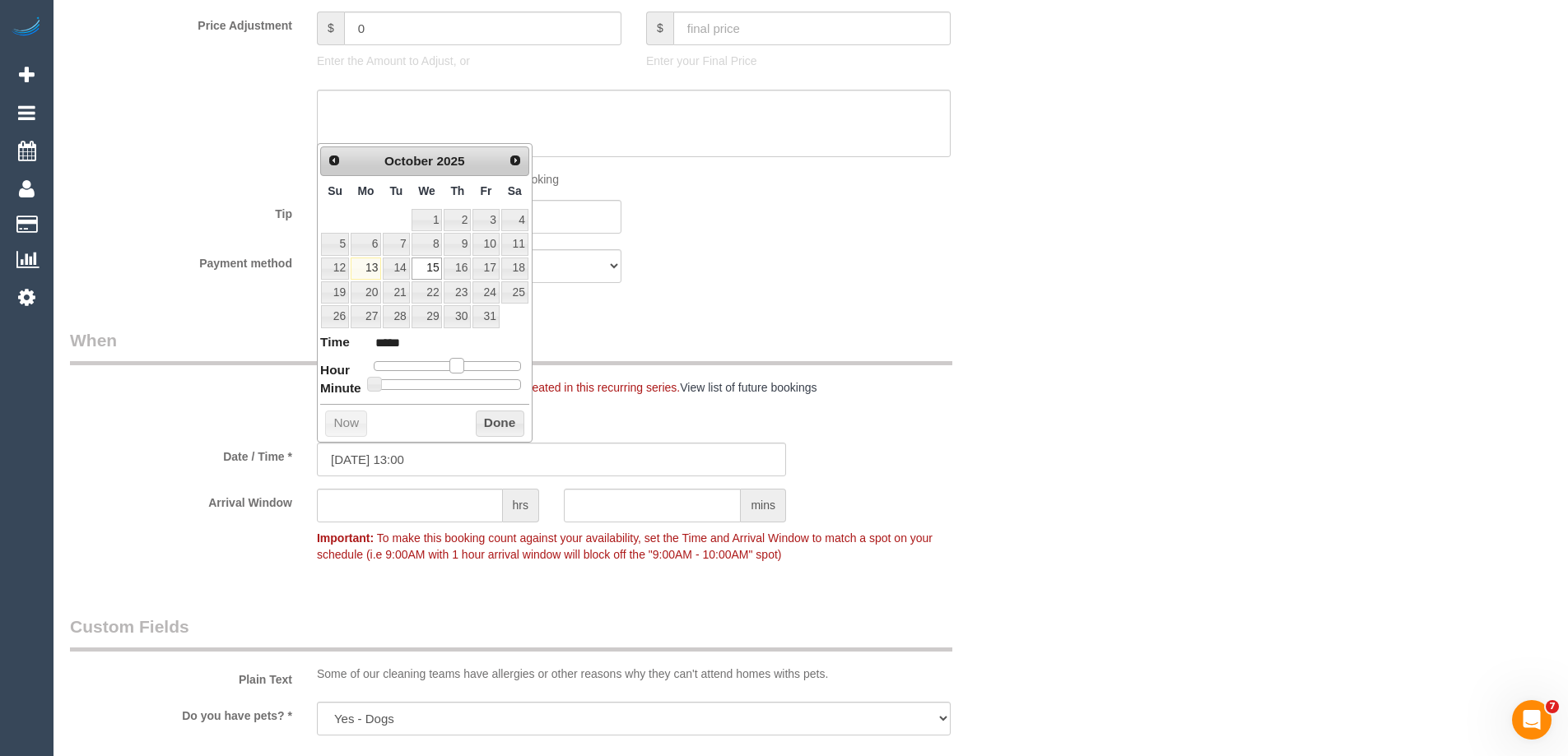
drag, startPoint x: 424, startPoint y: 370, endPoint x: 458, endPoint y: 374, distance: 34.2
click at [458, 374] on dl "Time ***** Hour Minute Second Millisecond Microsecond Time Zone ***** ***** ***…" at bounding box center [424, 362] width 209 height 56
click at [510, 429] on button "Done" at bounding box center [499, 424] width 49 height 26
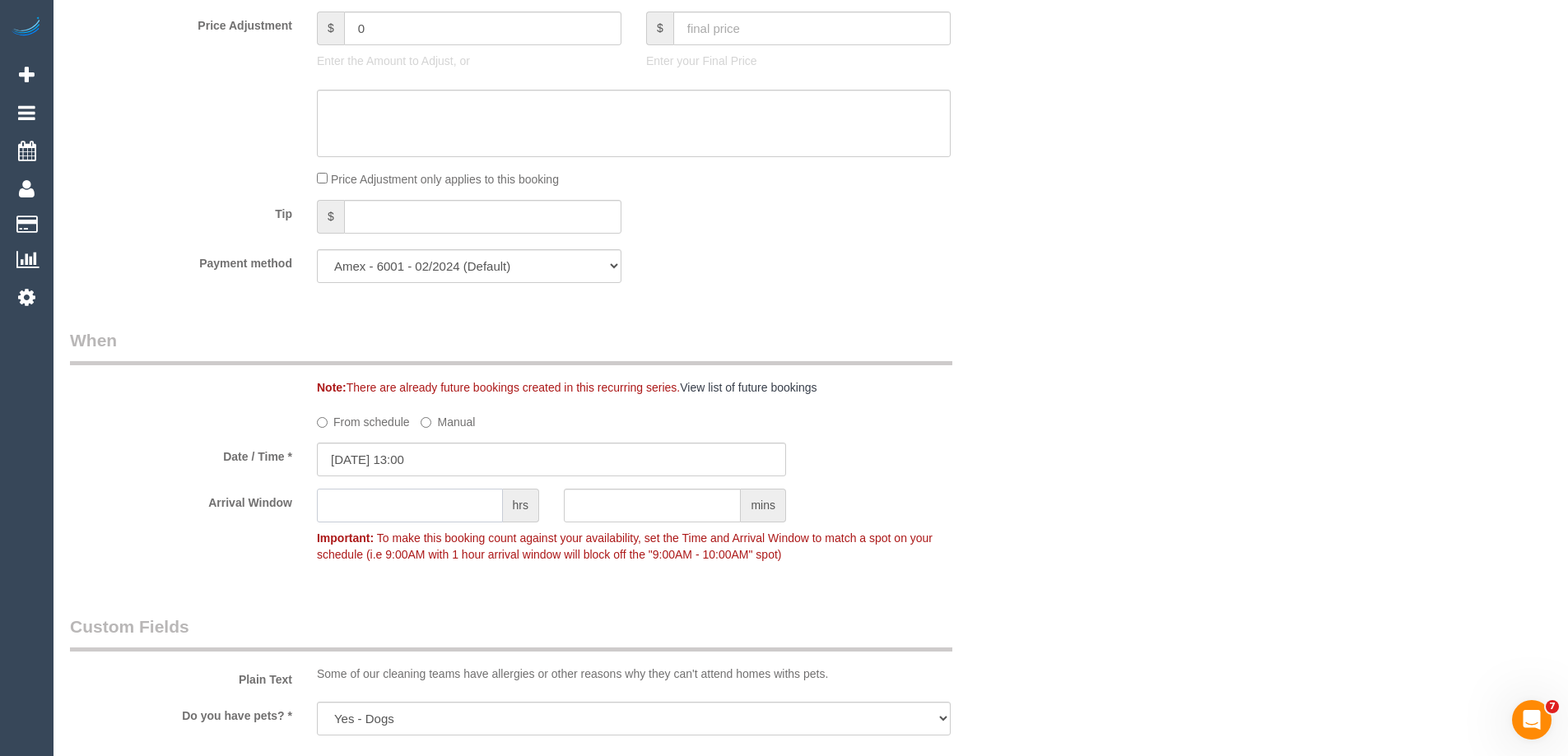
click at [439, 514] on input "text" at bounding box center [409, 505] width 186 height 34
type input "2"
click at [1051, 537] on div "Who Email* [EMAIL_ADDRESS][DOMAIN_NAME] Name * [PERSON_NAME] Weekly - 2 x Fortn…" at bounding box center [810, 243] width 1482 height 3421
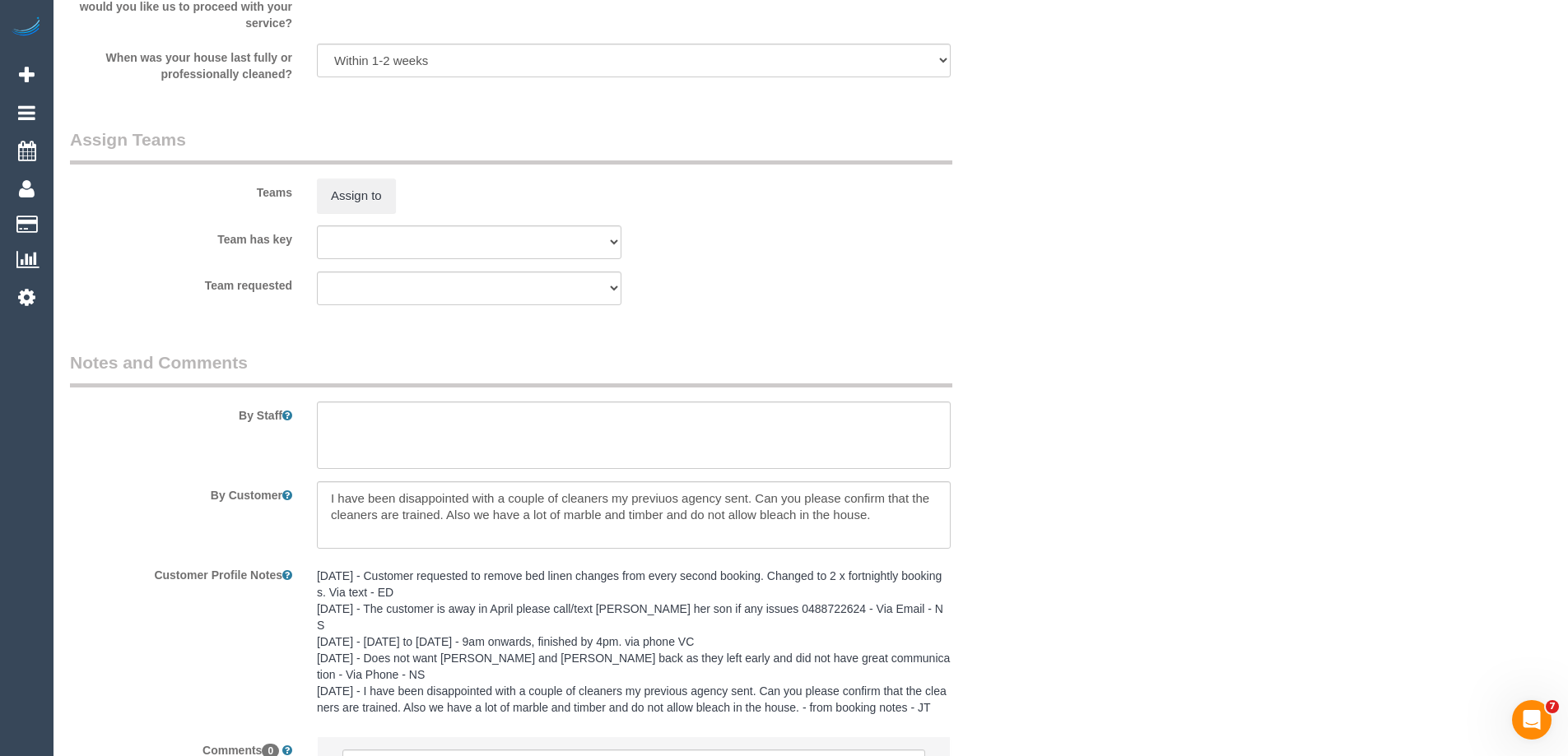
scroll to position [2748, 0]
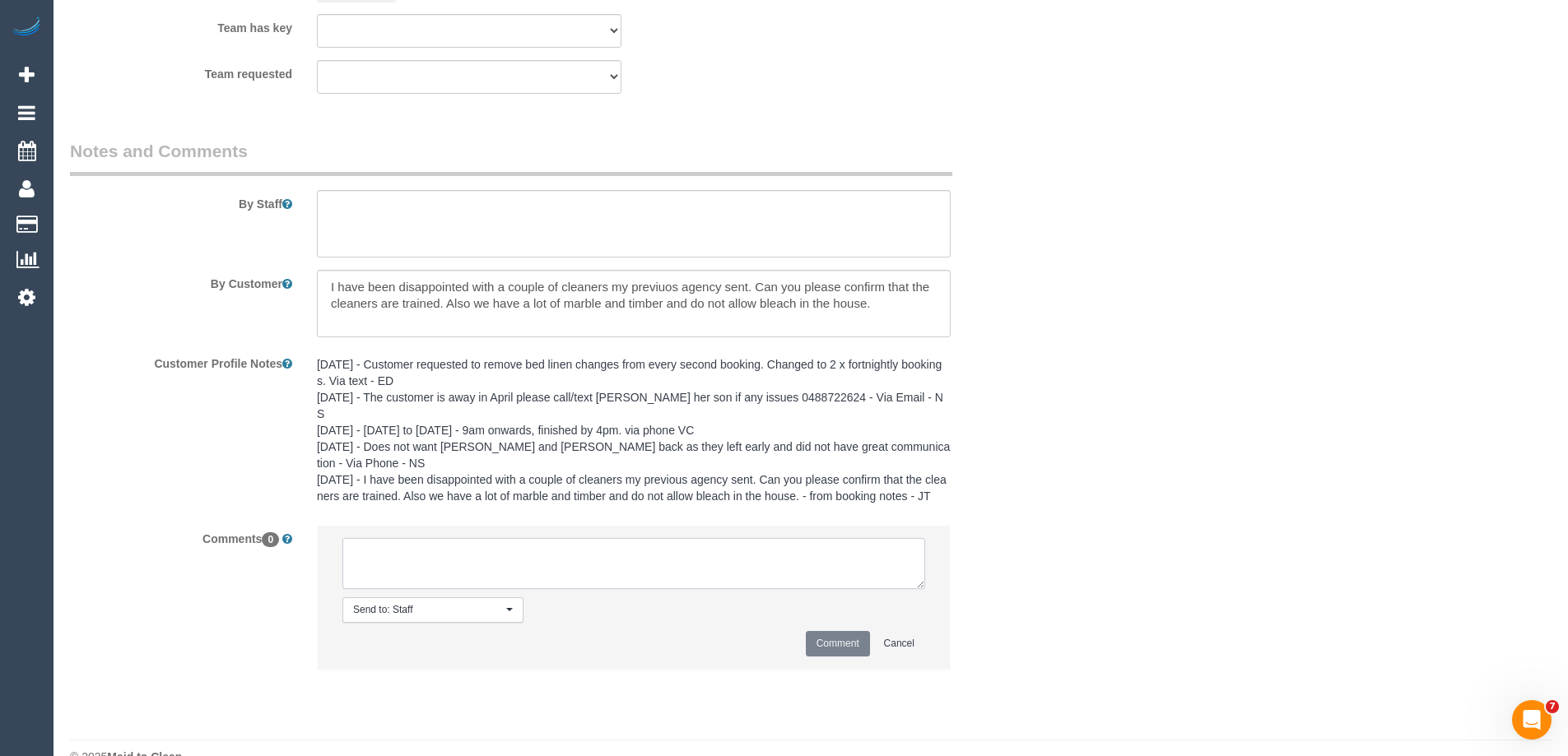
click at [469, 538] on textarea at bounding box center [634, 564] width 583 height 51
click at [754, 490] on sui-booking-comments "By Staff By Customer Customer Profile Notes [DATE] - Customer requested to remo…" at bounding box center [551, 413] width 964 height 547
click at [752, 538] on textarea at bounding box center [634, 564] width 583 height 51
click at [526, 538] on textarea at bounding box center [634, 564] width 583 height 51
type textarea "B"
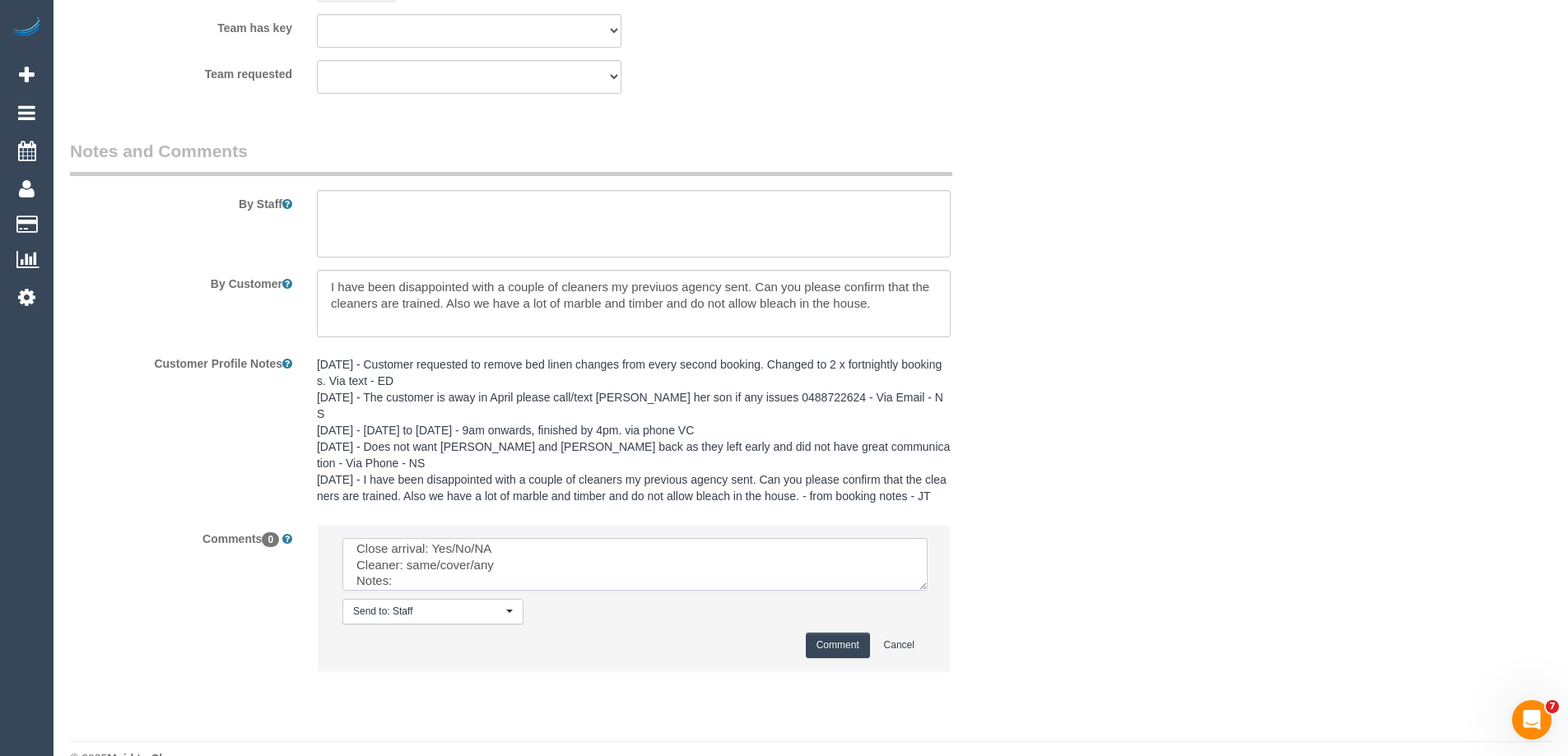
scroll to position [0, 0]
drag, startPoint x: 915, startPoint y: 554, endPoint x: 1152, endPoint y: 784, distance: 330.3
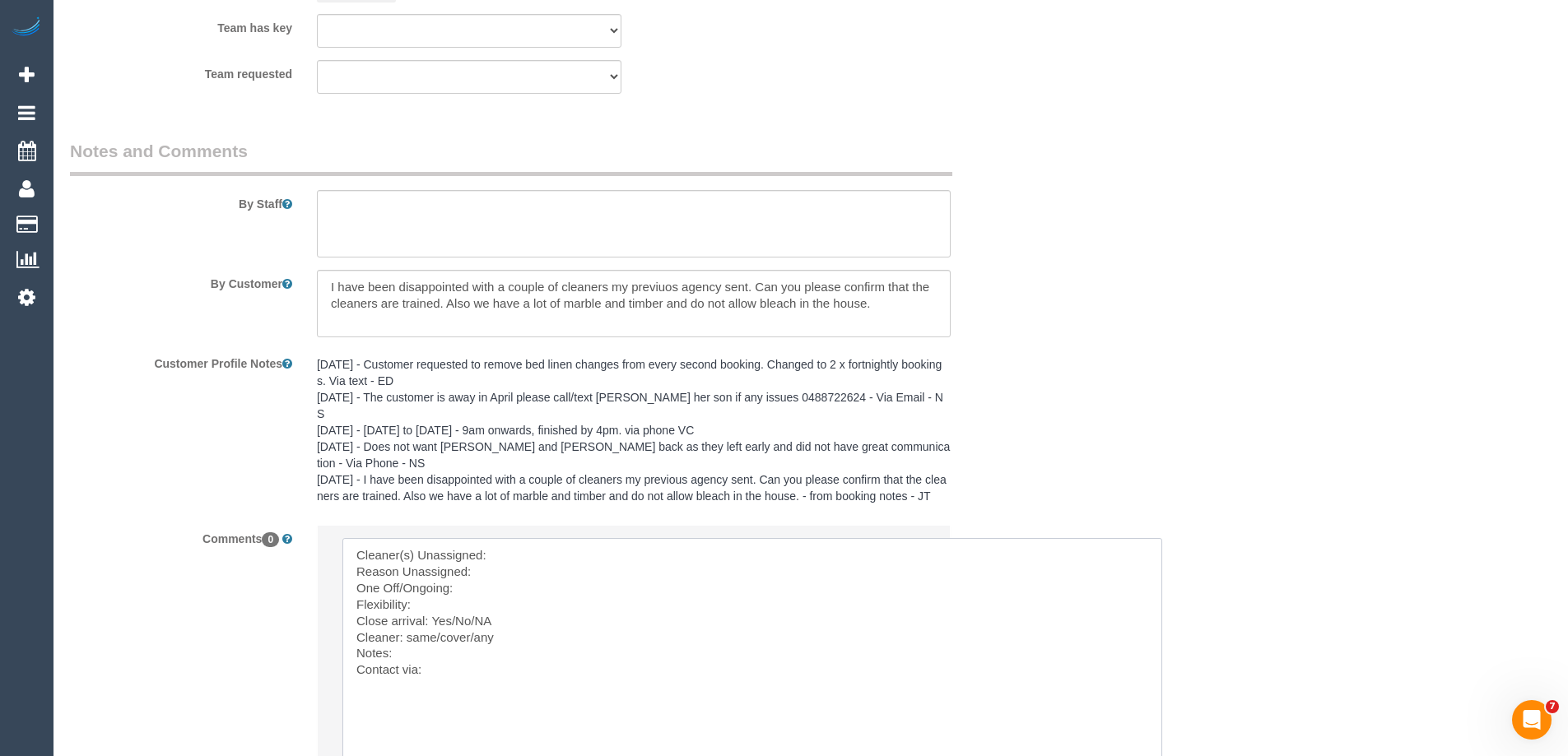
click at [559, 538] on textarea at bounding box center [752, 678] width 820 height 281
drag, startPoint x: 500, startPoint y: 518, endPoint x: 703, endPoint y: 690, distance: 266.1
click at [703, 690] on textarea at bounding box center [752, 678] width 820 height 281
drag, startPoint x: 560, startPoint y: 528, endPoint x: 709, endPoint y: 625, distance: 177.8
click at [709, 625] on textarea at bounding box center [752, 678] width 820 height 281
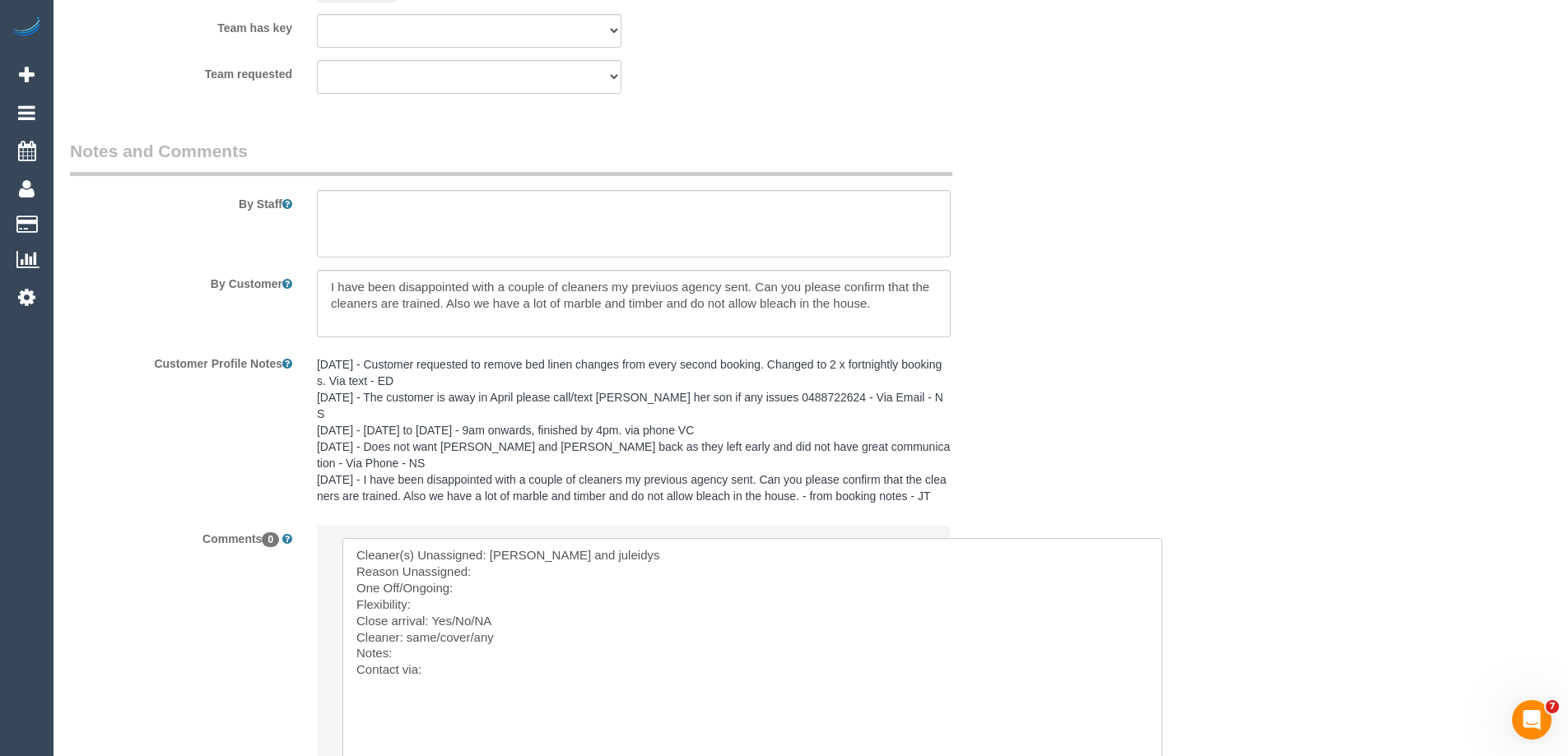
click at [543, 538] on textarea at bounding box center [752, 678] width 820 height 281
click at [528, 538] on textarea at bounding box center [752, 678] width 820 height 281
paste textarea "cnv_1fkif21k"
drag, startPoint x: 365, startPoint y: 609, endPoint x: 450, endPoint y: 623, distance: 86.1
click at [450, 621] on textarea at bounding box center [752, 678] width 820 height 281
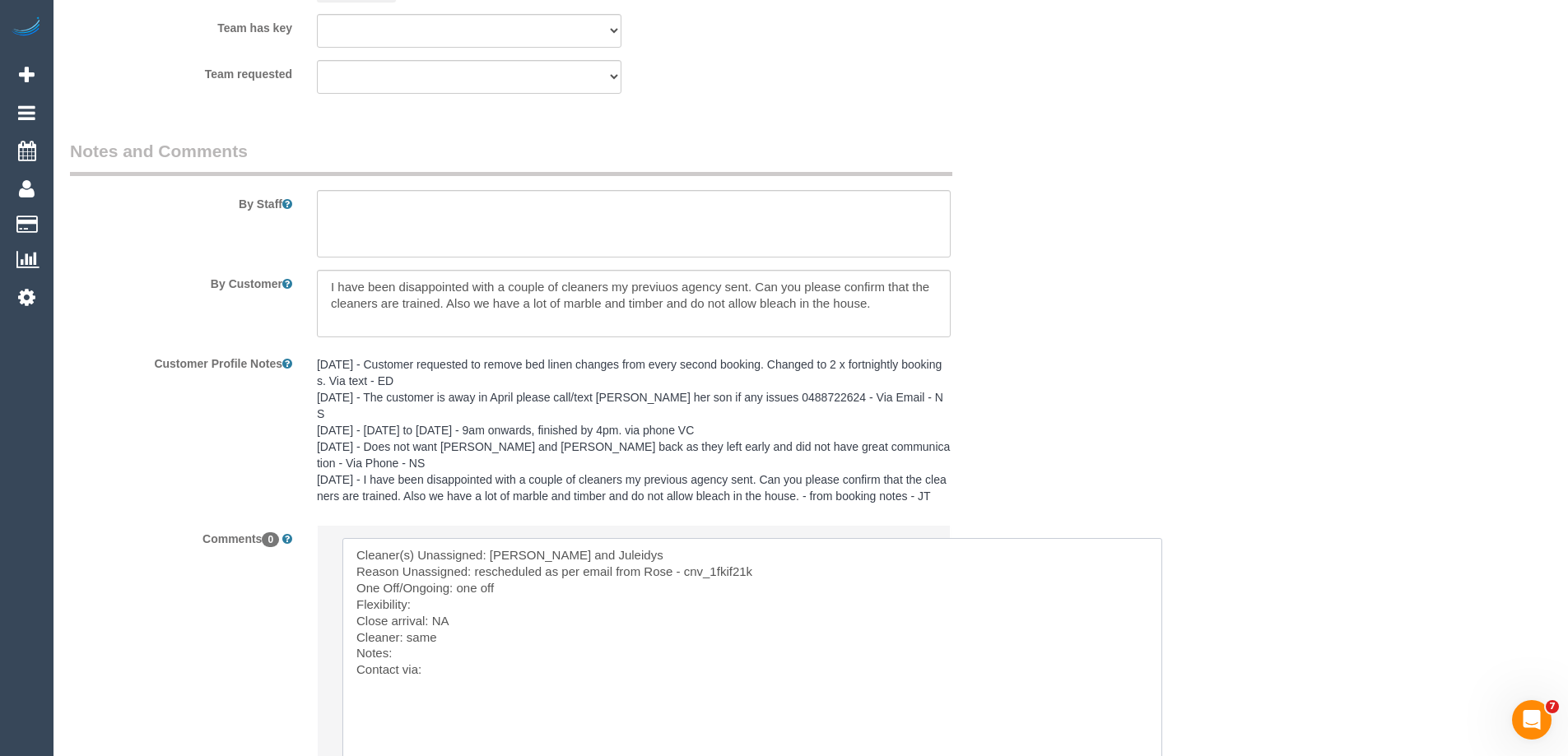
click at [445, 625] on textarea at bounding box center [752, 678] width 820 height 281
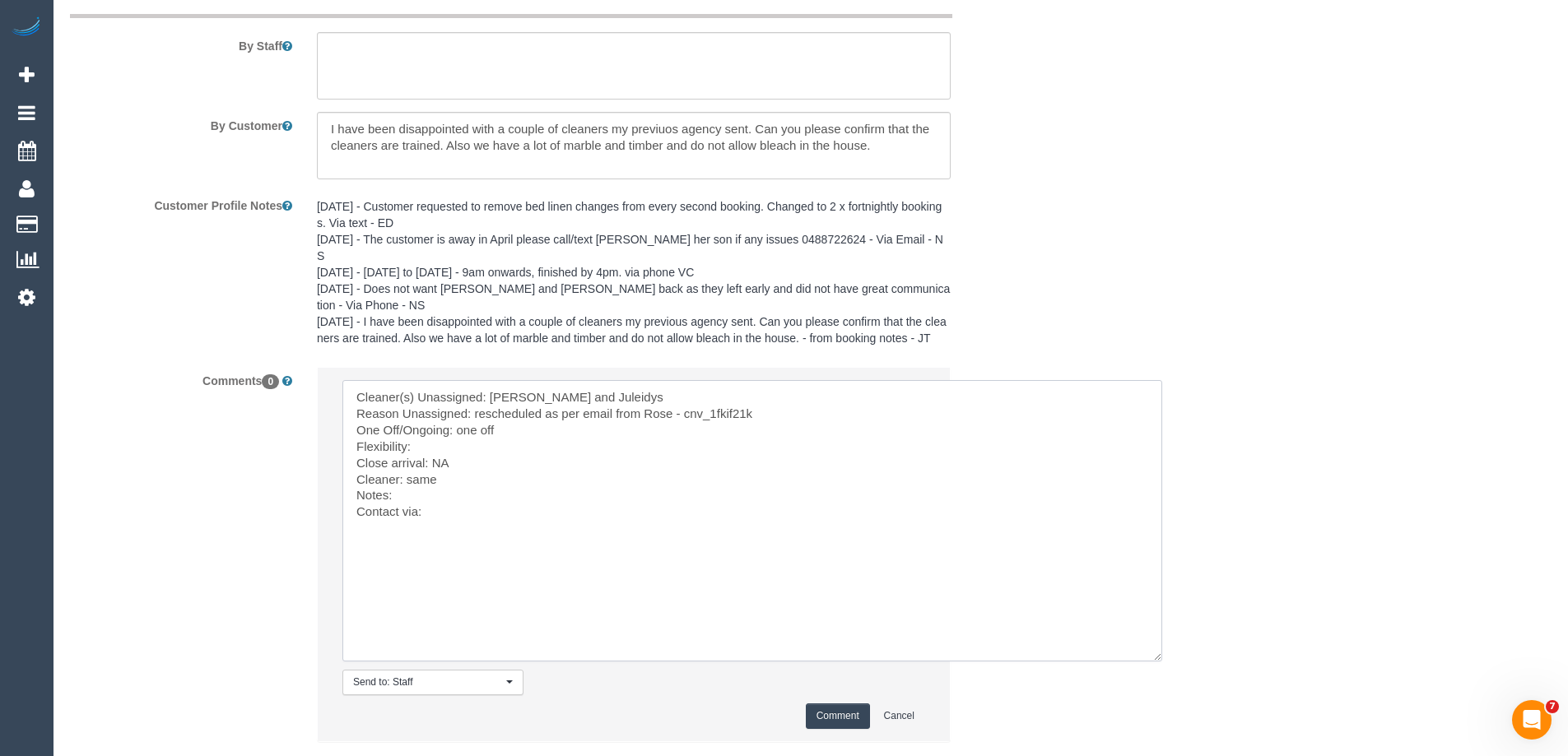
scroll to position [2913, 0]
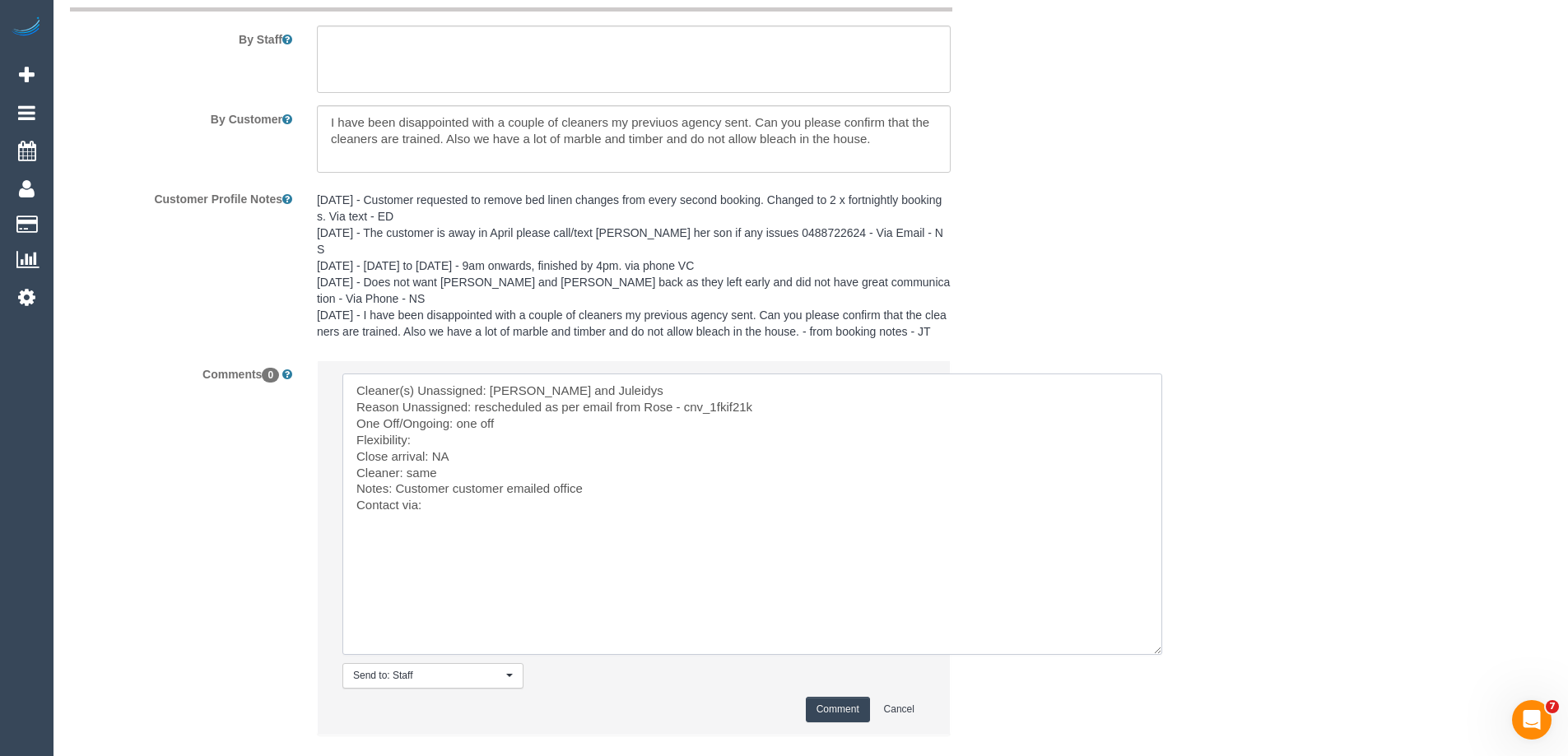
click at [645, 462] on textarea at bounding box center [752, 514] width 820 height 281
click at [964, 463] on textarea at bounding box center [752, 514] width 820 height 281
drag, startPoint x: 419, startPoint y: 453, endPoint x: 1045, endPoint y: 458, distance: 626.0
click at [1041, 458] on textarea at bounding box center [752, 514] width 820 height 281
click at [995, 463] on textarea at bounding box center [752, 514] width 820 height 281
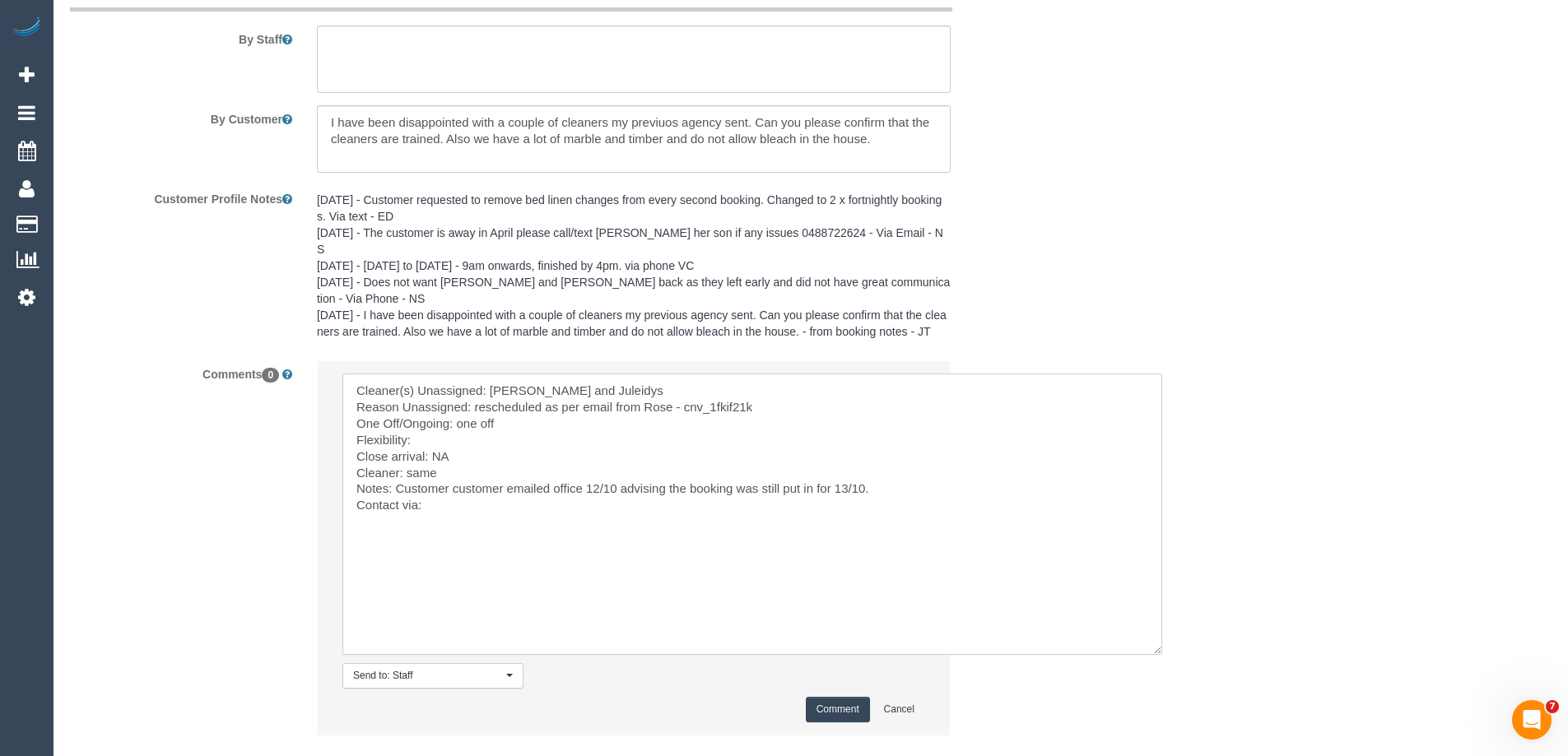
drag, startPoint x: 645, startPoint y: 462, endPoint x: 951, endPoint y: 459, distance: 306.0
click at [885, 459] on textarea at bounding box center [752, 514] width 820 height 281
click at [951, 458] on textarea at bounding box center [752, 514] width 820 height 281
drag, startPoint x: 799, startPoint y: 456, endPoint x: 786, endPoint y: 456, distance: 13.0
click at [786, 456] on textarea at bounding box center [752, 514] width 820 height 281
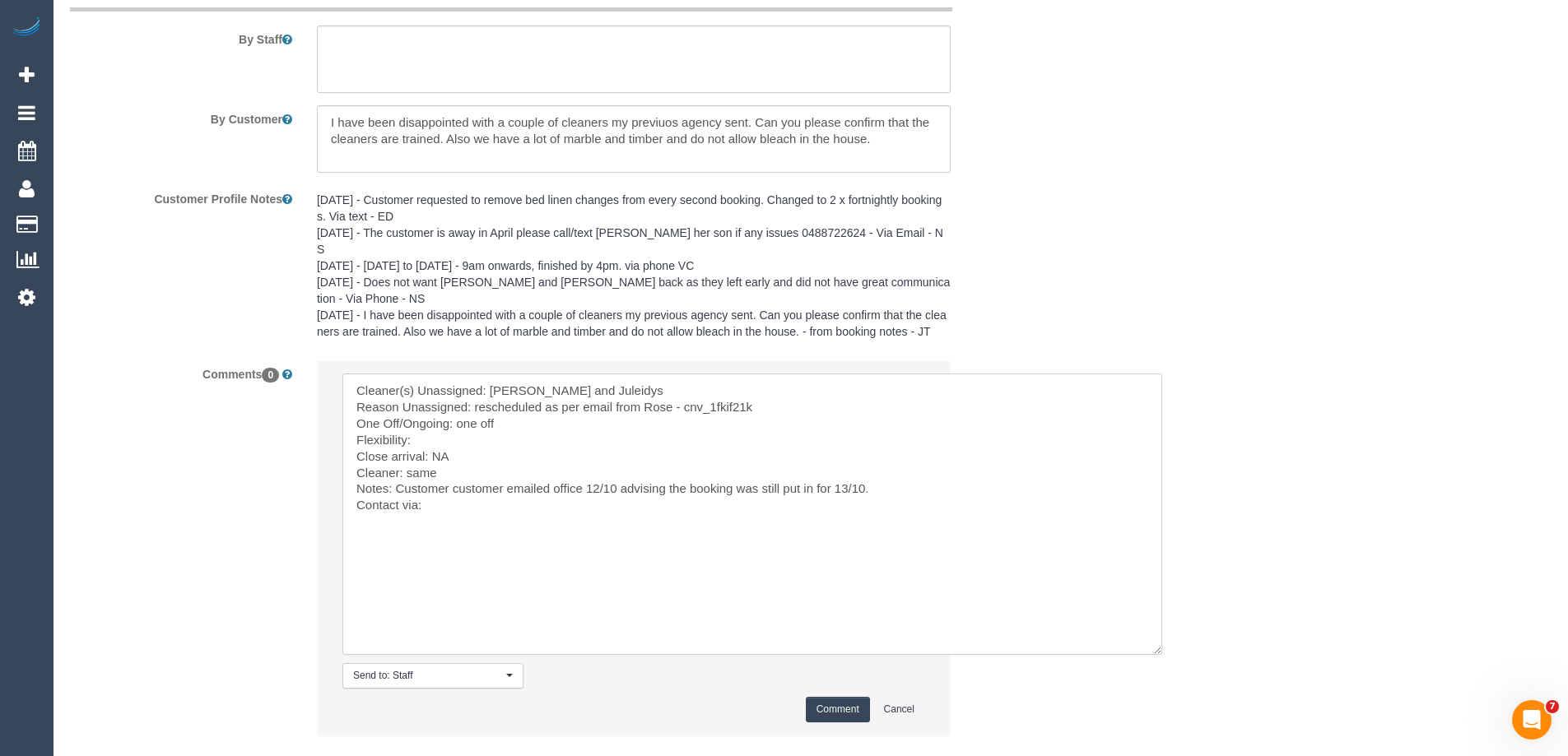
drag, startPoint x: 812, startPoint y: 454, endPoint x: 786, endPoint y: 454, distance: 26.0
click at [786, 454] on textarea at bounding box center [752, 514] width 820 height 281
click at [954, 460] on textarea at bounding box center [752, 514] width 820 height 281
click at [477, 471] on textarea at bounding box center [752, 514] width 820 height 281
click at [424, 475] on textarea at bounding box center [752, 514] width 820 height 281
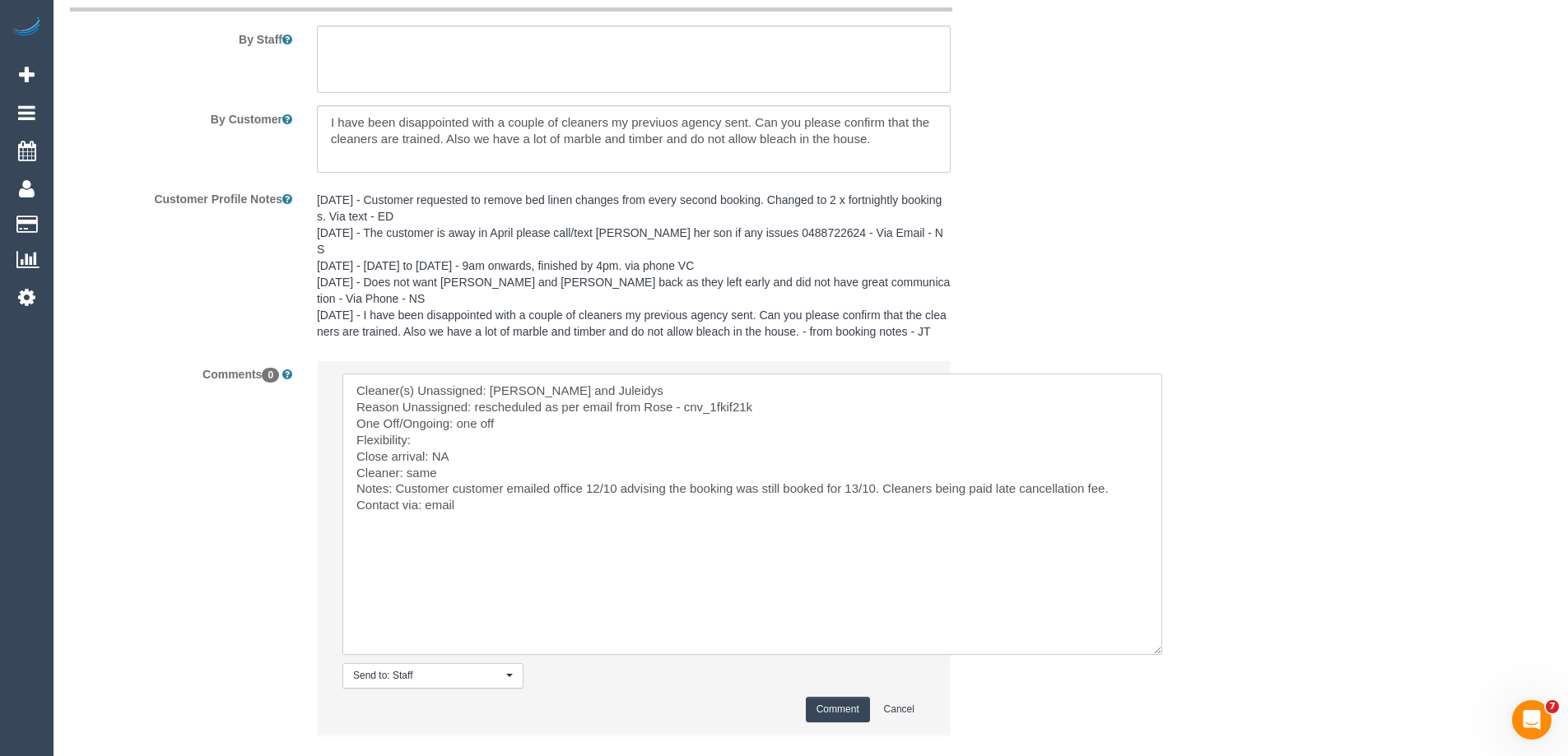
type textarea "Cleaner(s) Unassigned: [PERSON_NAME] and Juleidys Reason Unassigned: reschedule…"
click at [848, 697] on button "Comment" at bounding box center [837, 709] width 64 height 26
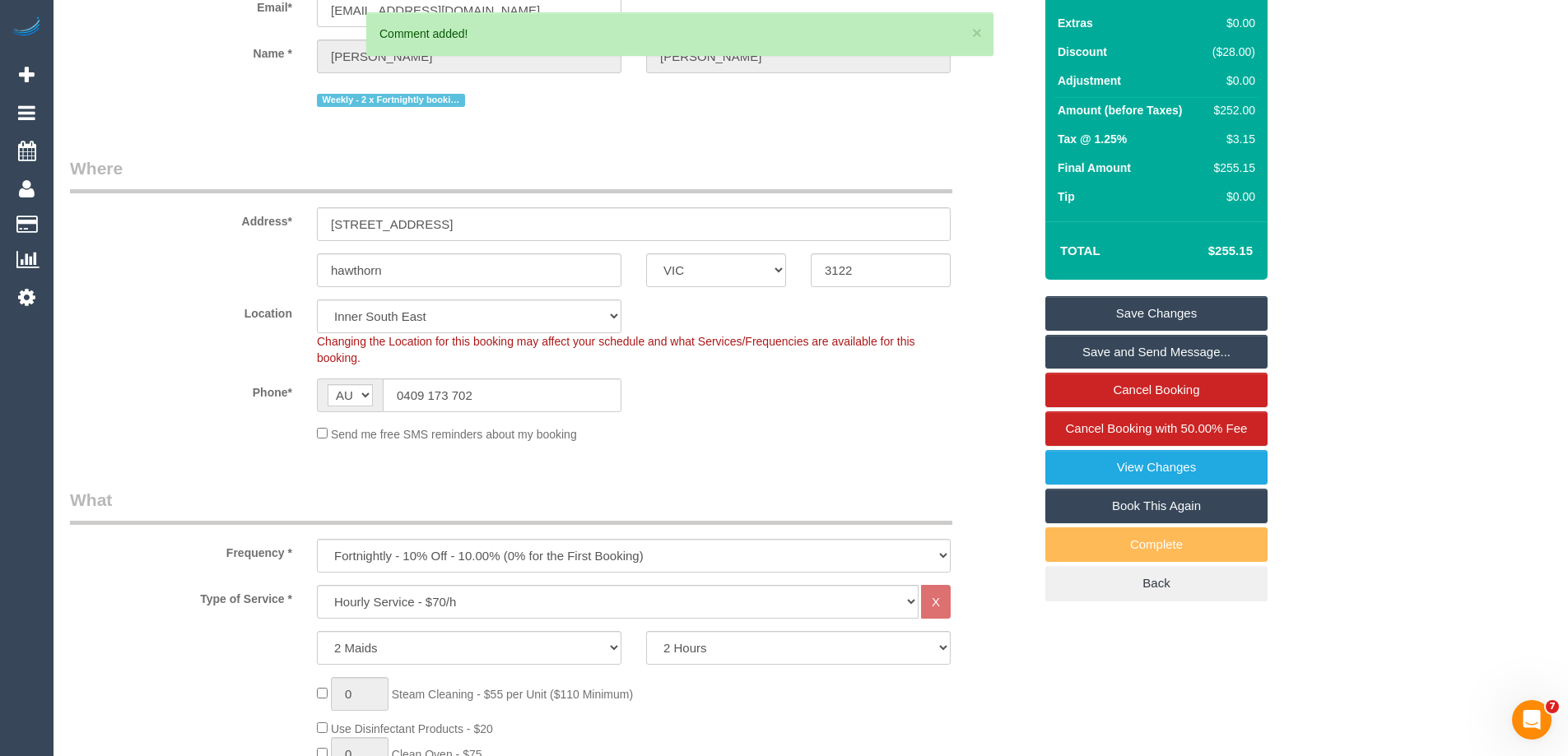
scroll to position [0, 0]
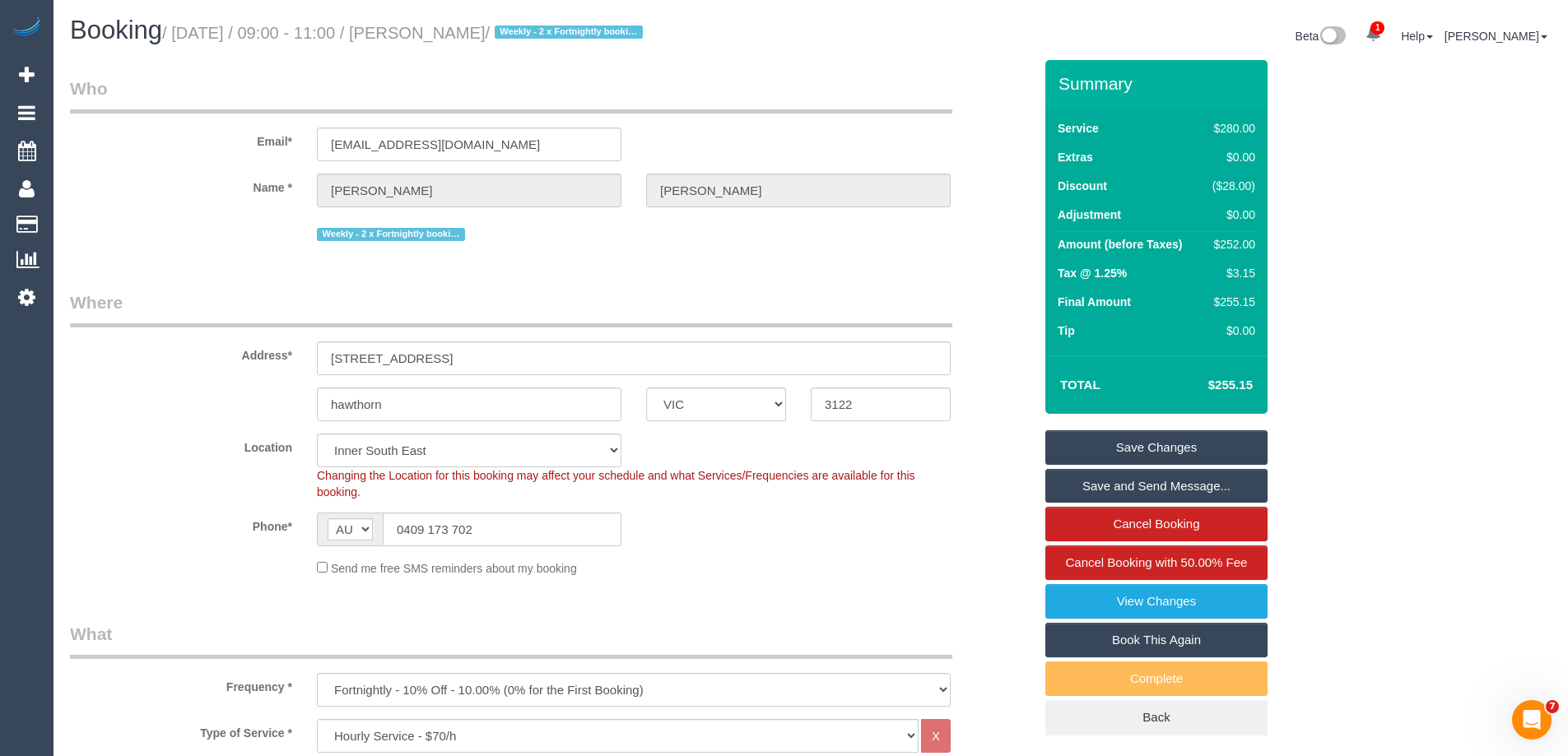
click at [1120, 454] on link "Save Changes" at bounding box center [1157, 447] width 222 height 34
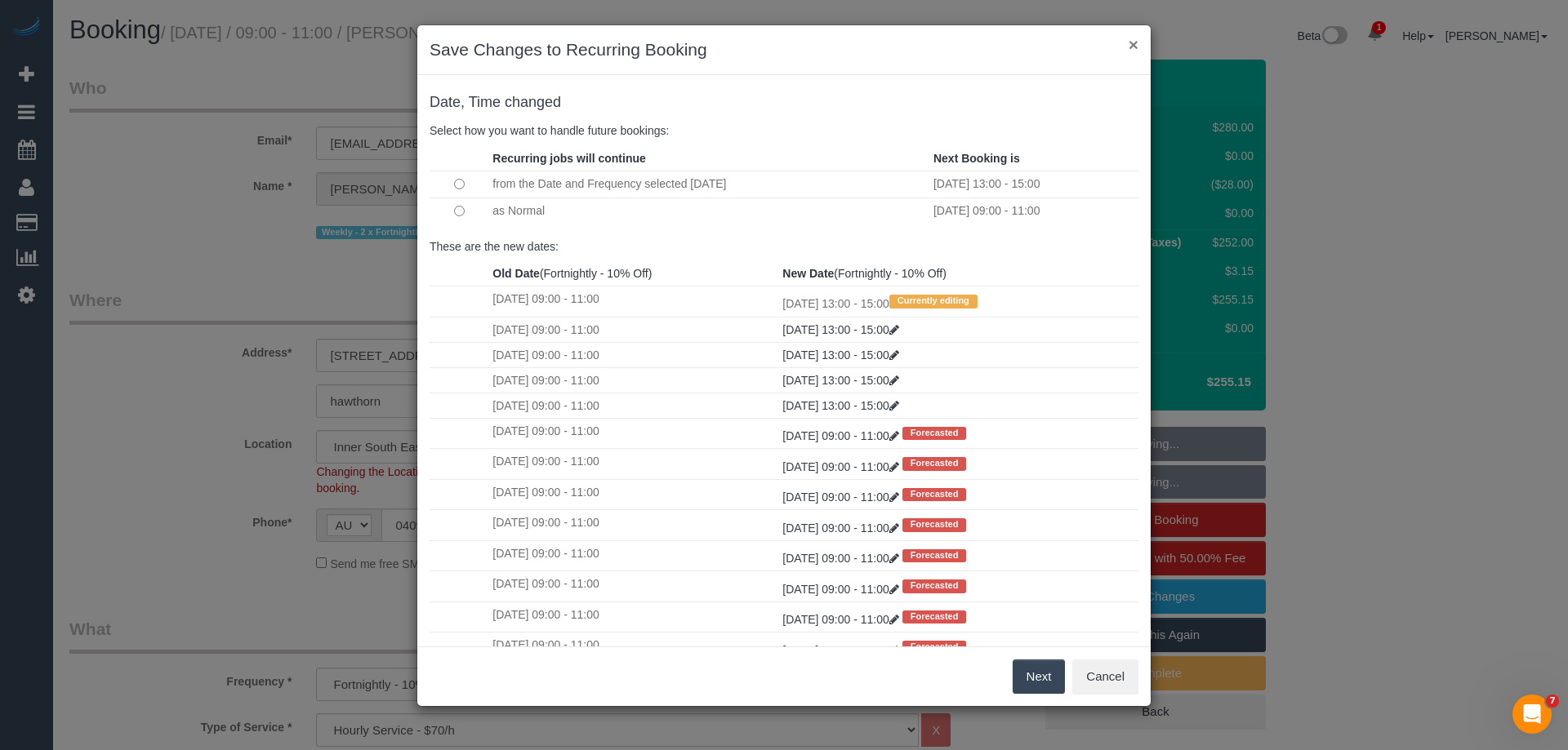
drag, startPoint x: 1130, startPoint y: 39, endPoint x: 1143, endPoint y: 42, distance: 13.3
click at [1130, 39] on button "×" at bounding box center [1133, 45] width 10 height 18
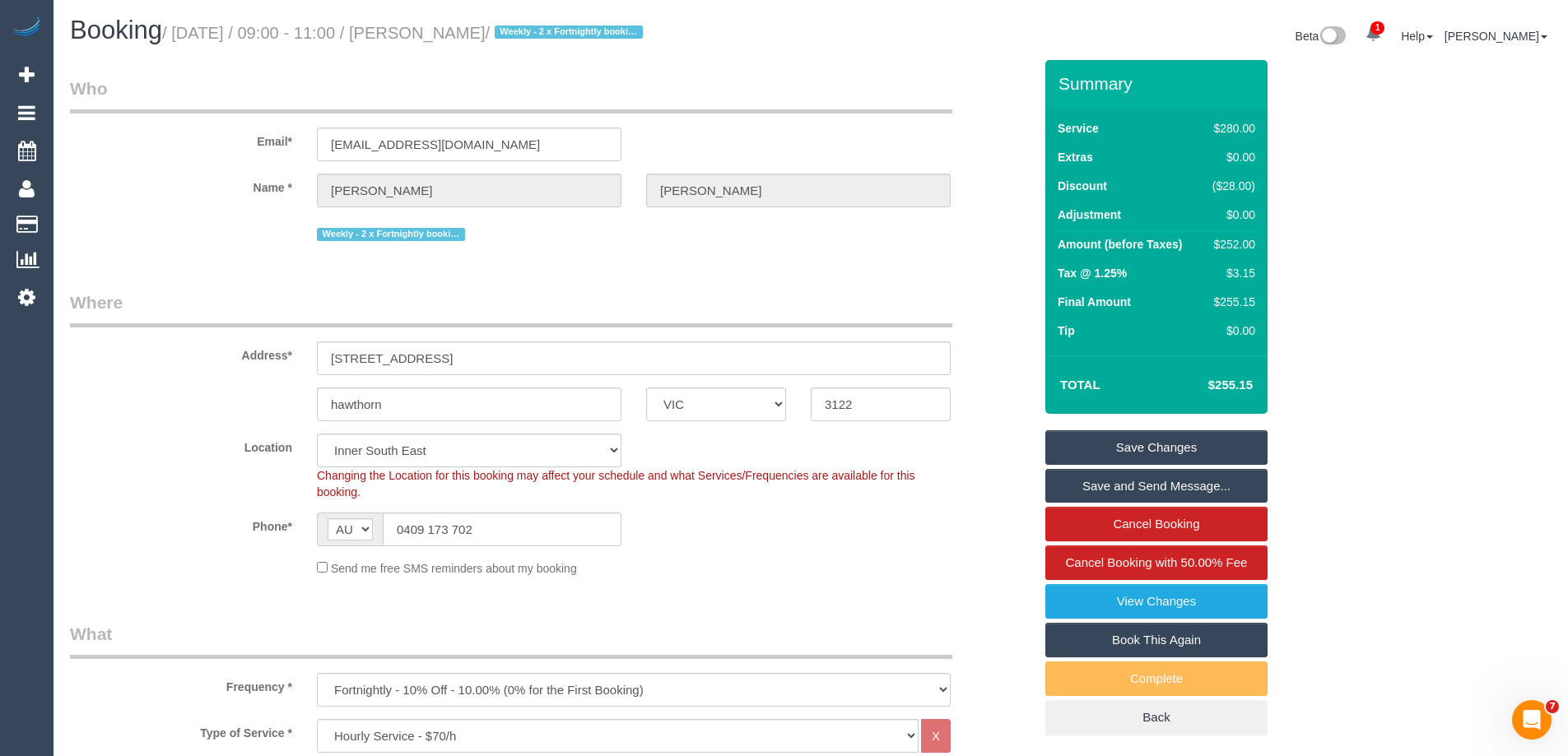
drag, startPoint x: 550, startPoint y: 28, endPoint x: 430, endPoint y: 21, distance: 120.2
click at [430, 21] on h1 "Booking / [DATE] / 09:00 - 11:00 / [PERSON_NAME] / Weekly - 2 x Fortnightly boo…" at bounding box center [434, 31] width 729 height 28
copy small "[PERSON_NAME]"
click at [1153, 444] on link "Save Changes" at bounding box center [1157, 447] width 222 height 34
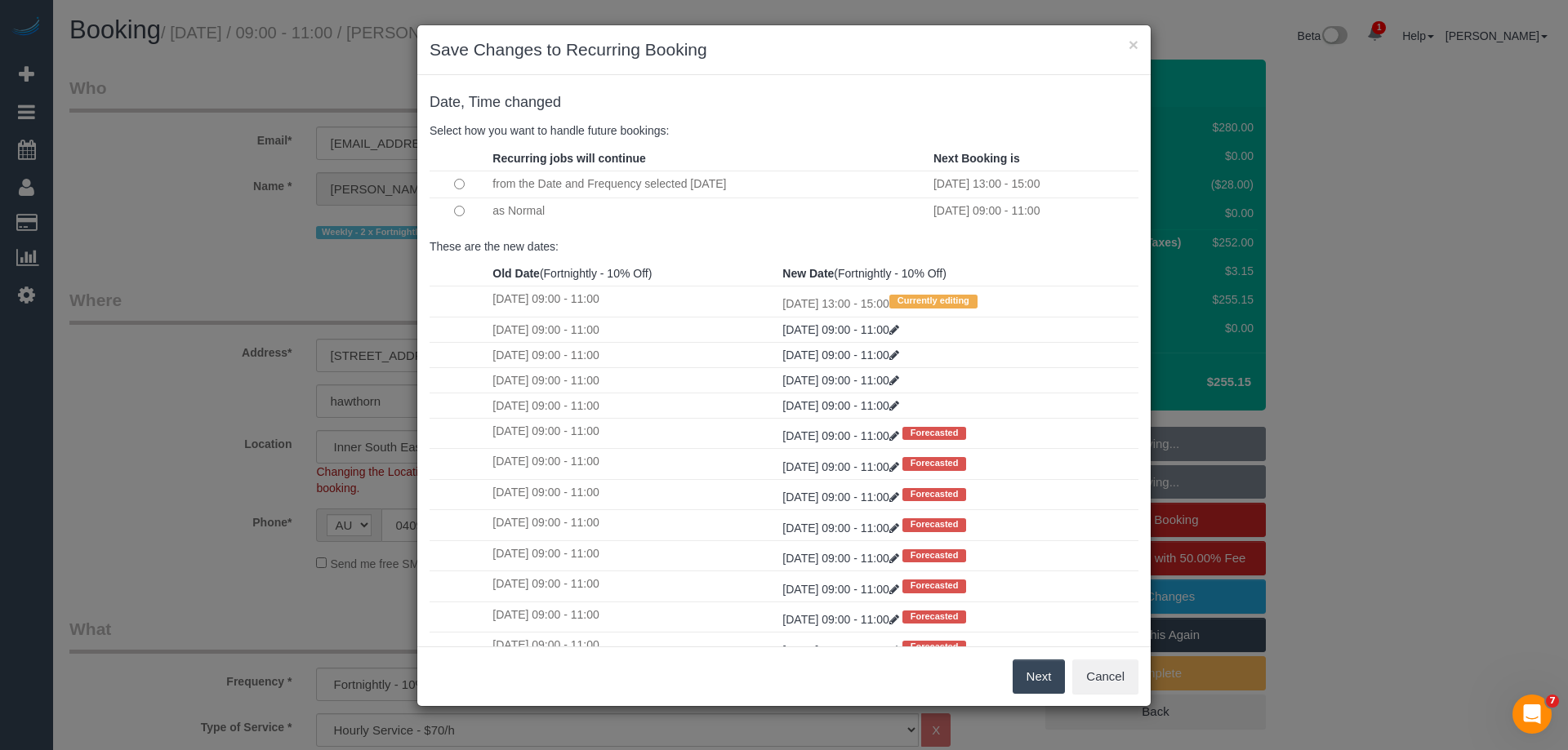
click at [1026, 672] on button "Next" at bounding box center [1039, 676] width 53 height 34
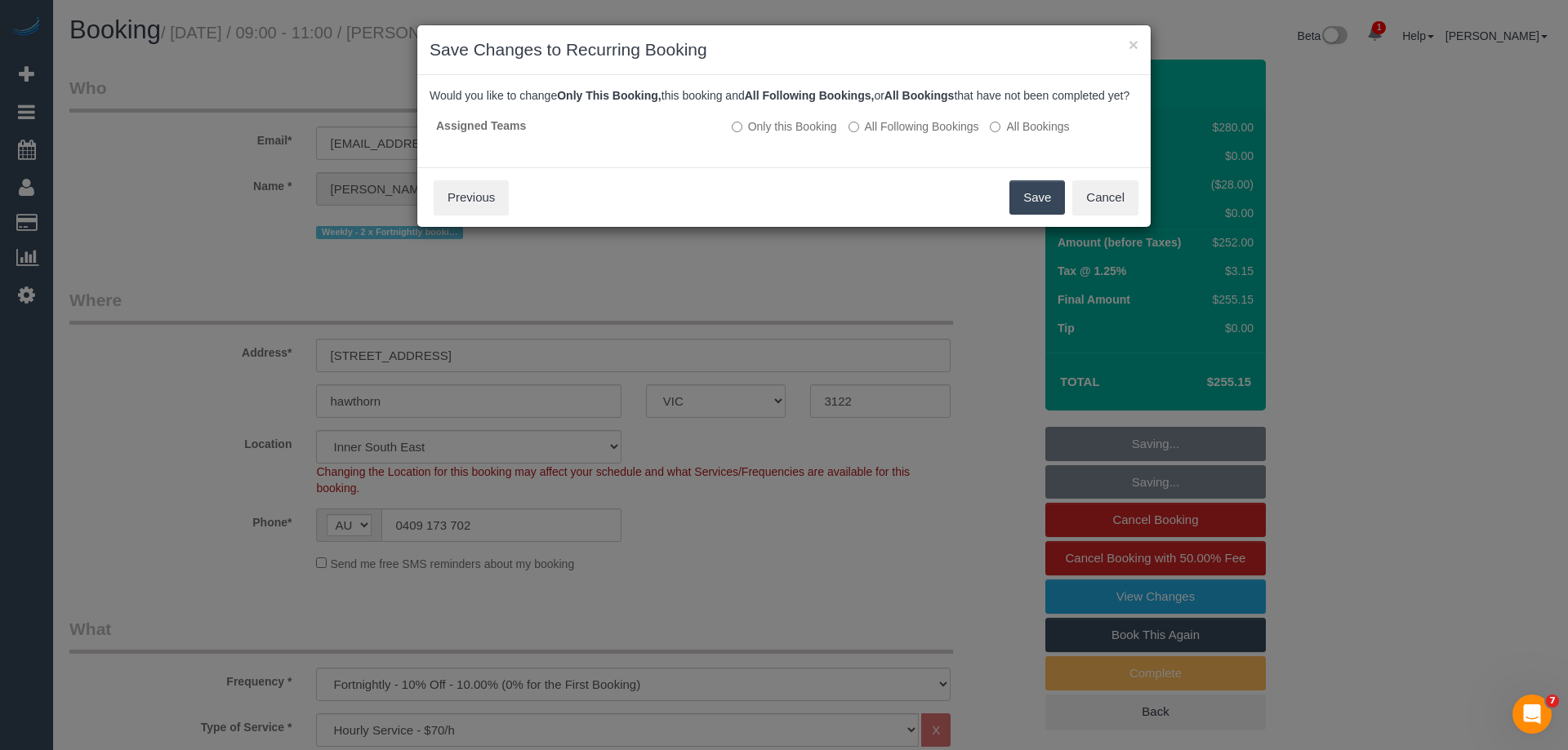
click at [1028, 214] on button "Save" at bounding box center [1037, 197] width 55 height 34
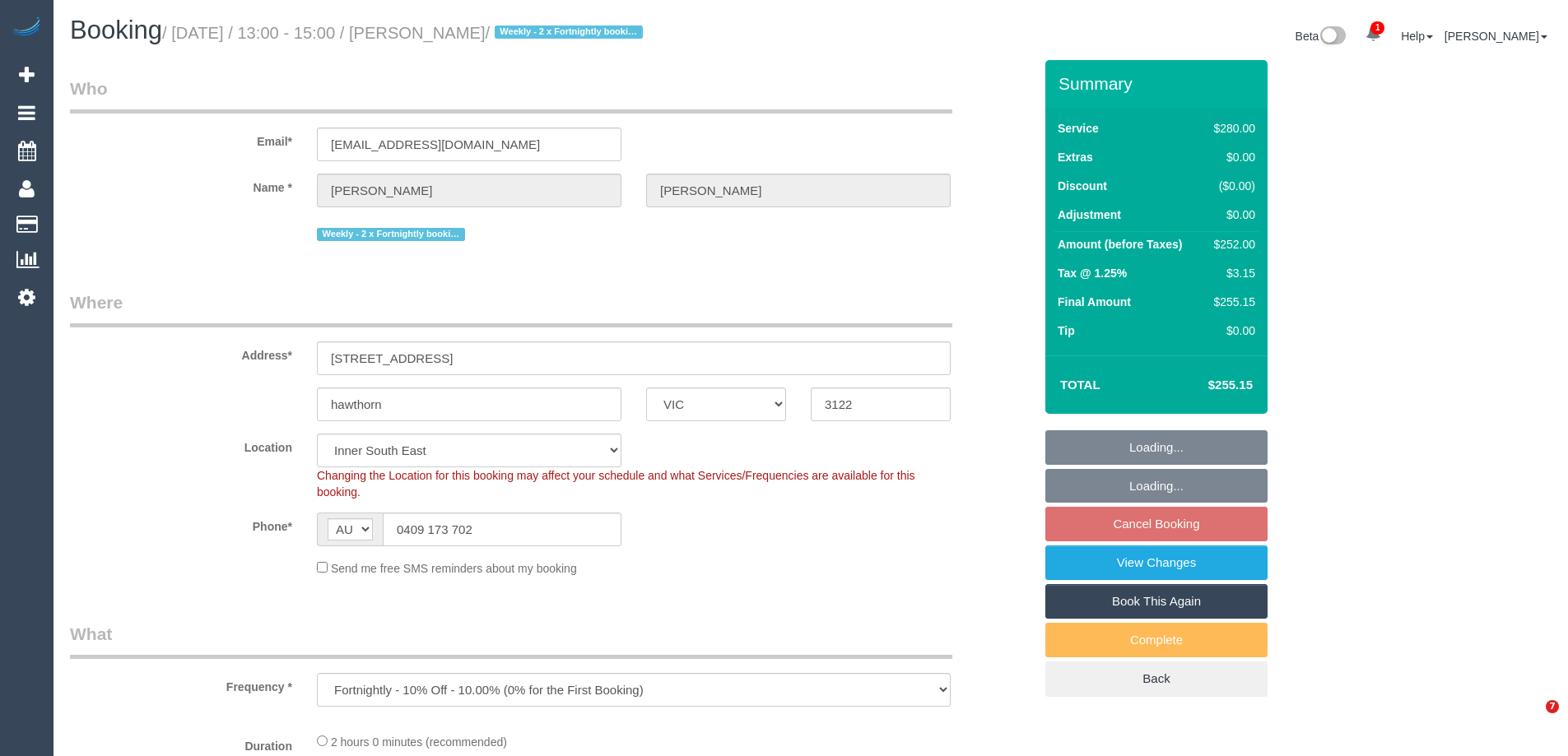
select select "VIC"
select select "object:714"
select select "2"
select select "number:27"
select select "number:14"
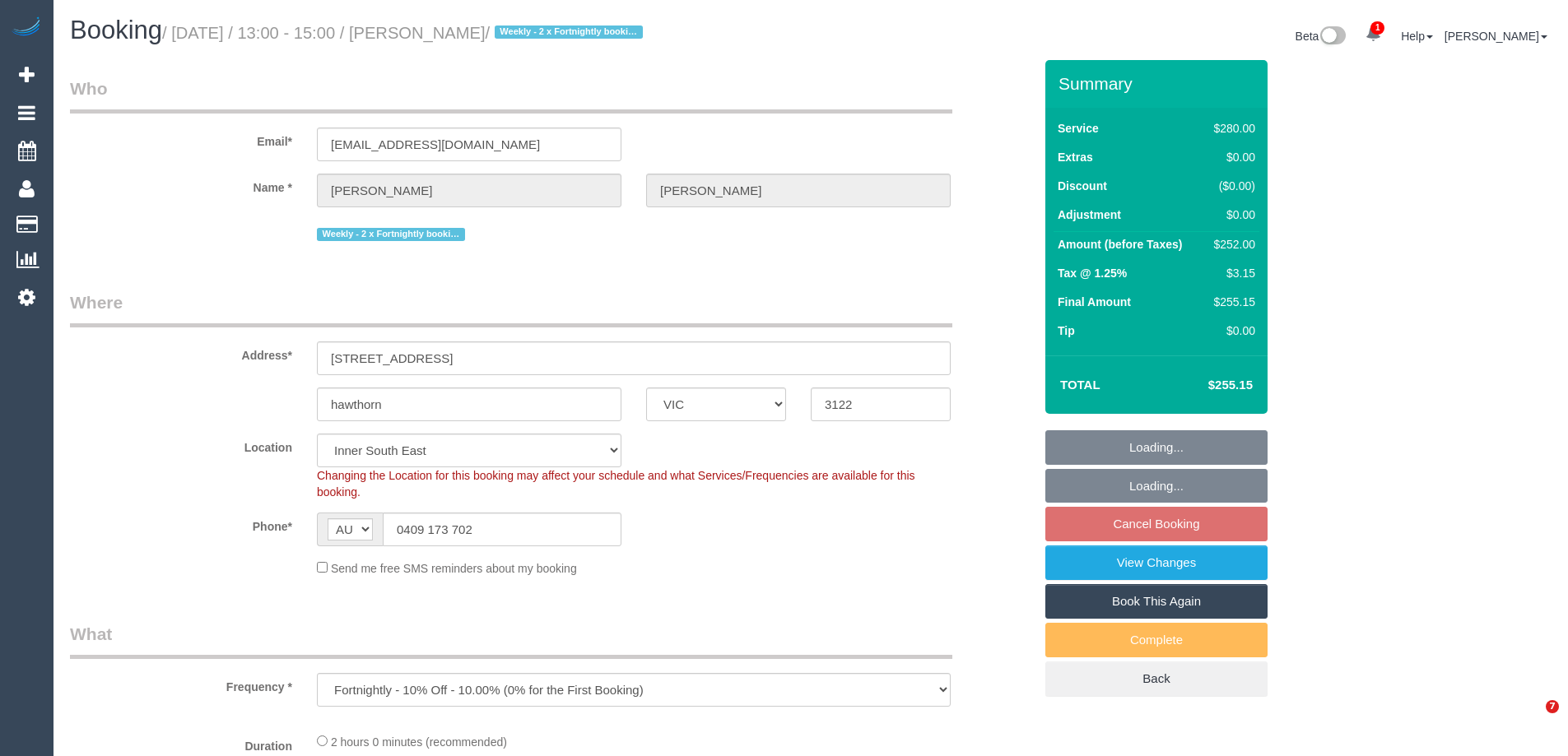
select select "number:19"
select select "number:22"
select select "number:35"
select select "number:11"
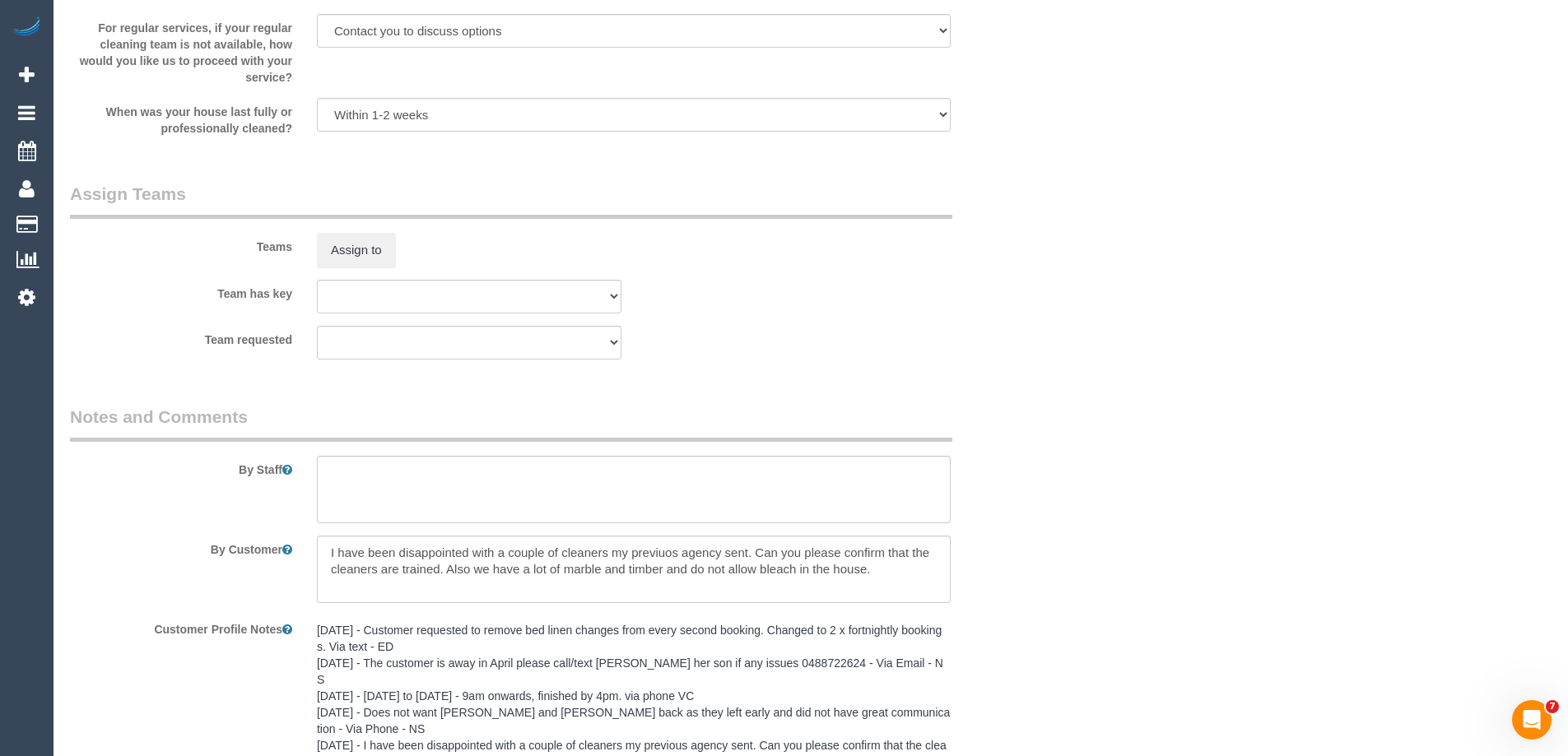
scroll to position [2798, 0]
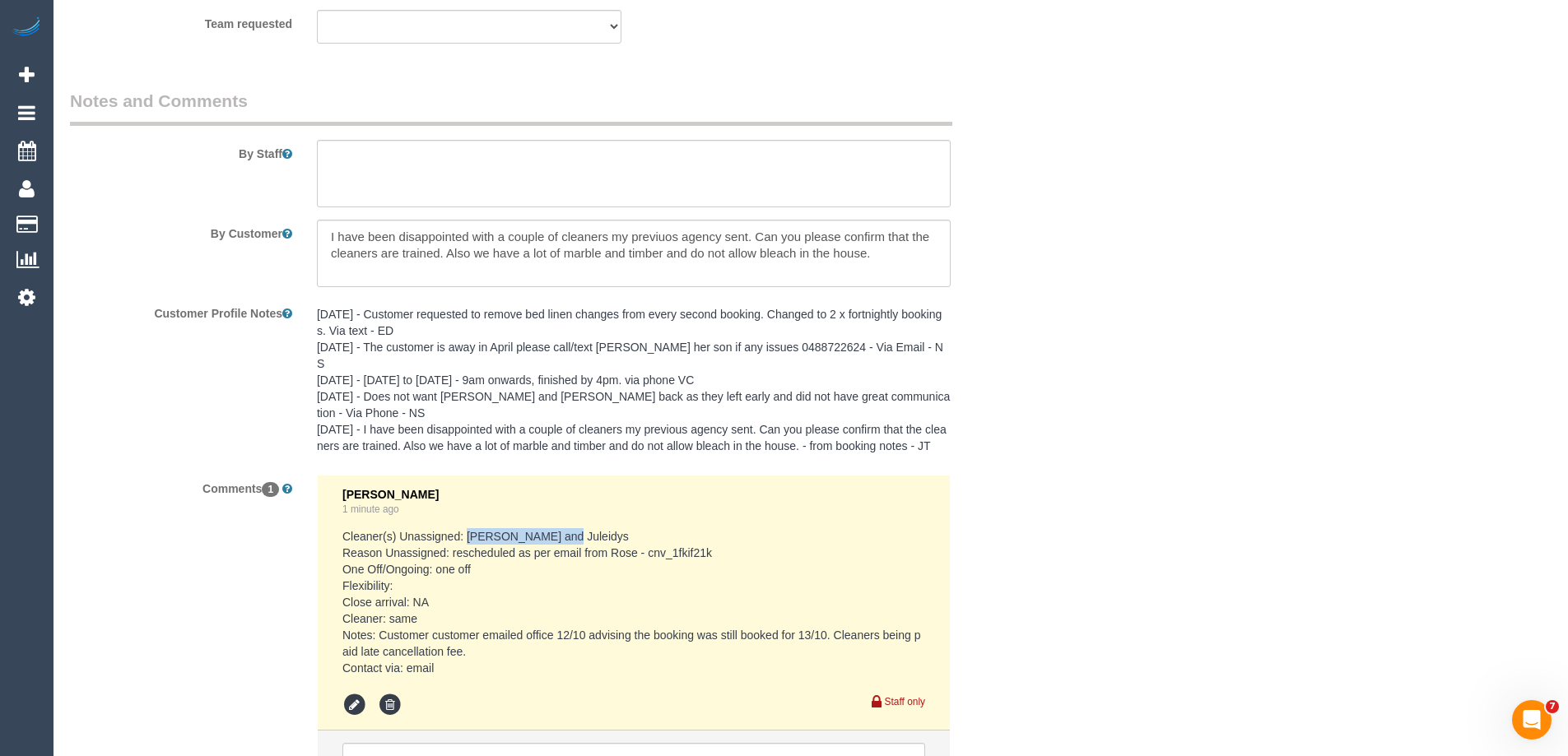
drag, startPoint x: 566, startPoint y: 504, endPoint x: 469, endPoint y: 495, distance: 97.4
click at [469, 495] on div "Chellsea Espinosa 1 minute ago Cleaner(s) Unassigned: Cris and Juleidys Reason …" at bounding box center [634, 603] width 583 height 230
copy pre "Cris and Juleidys"
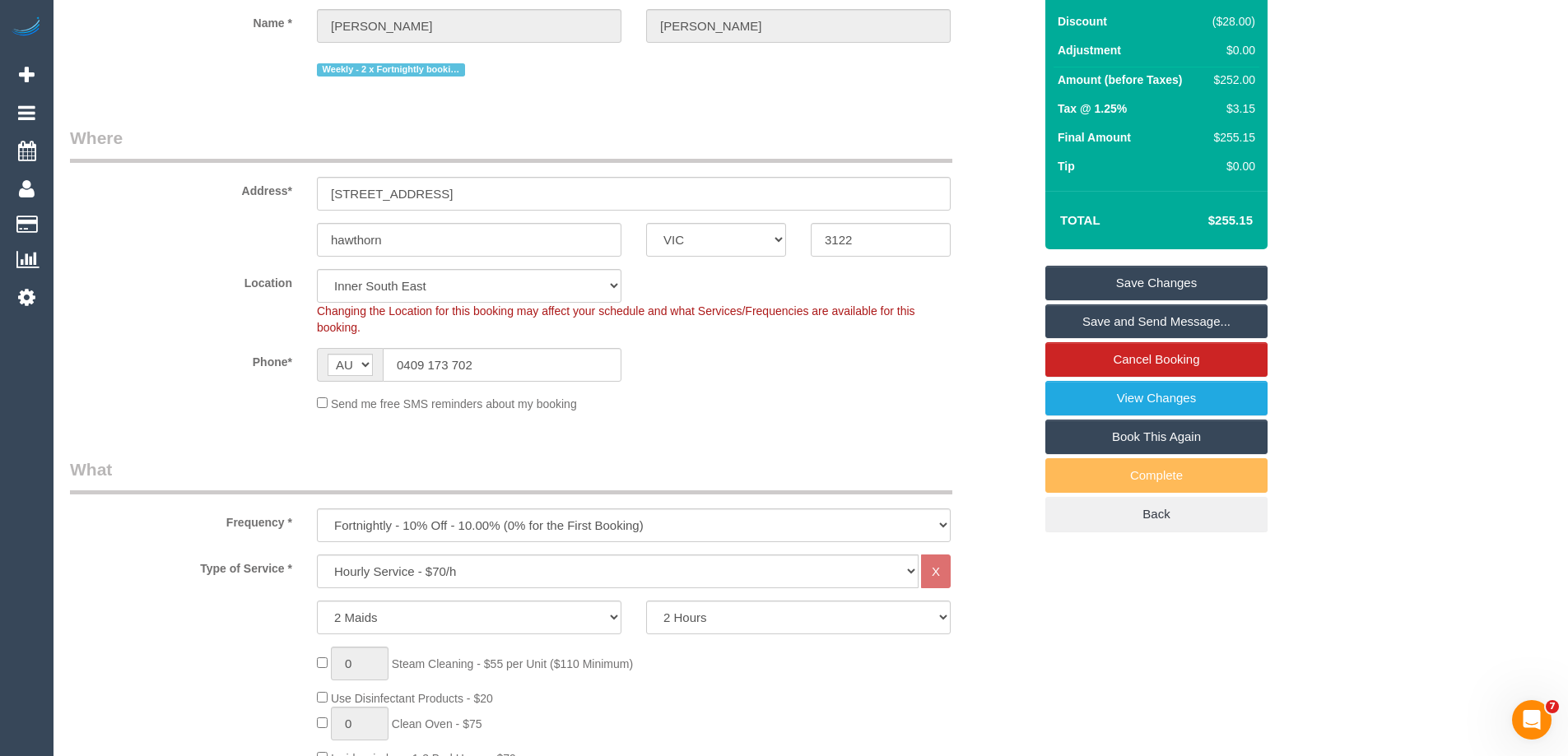
scroll to position [0, 0]
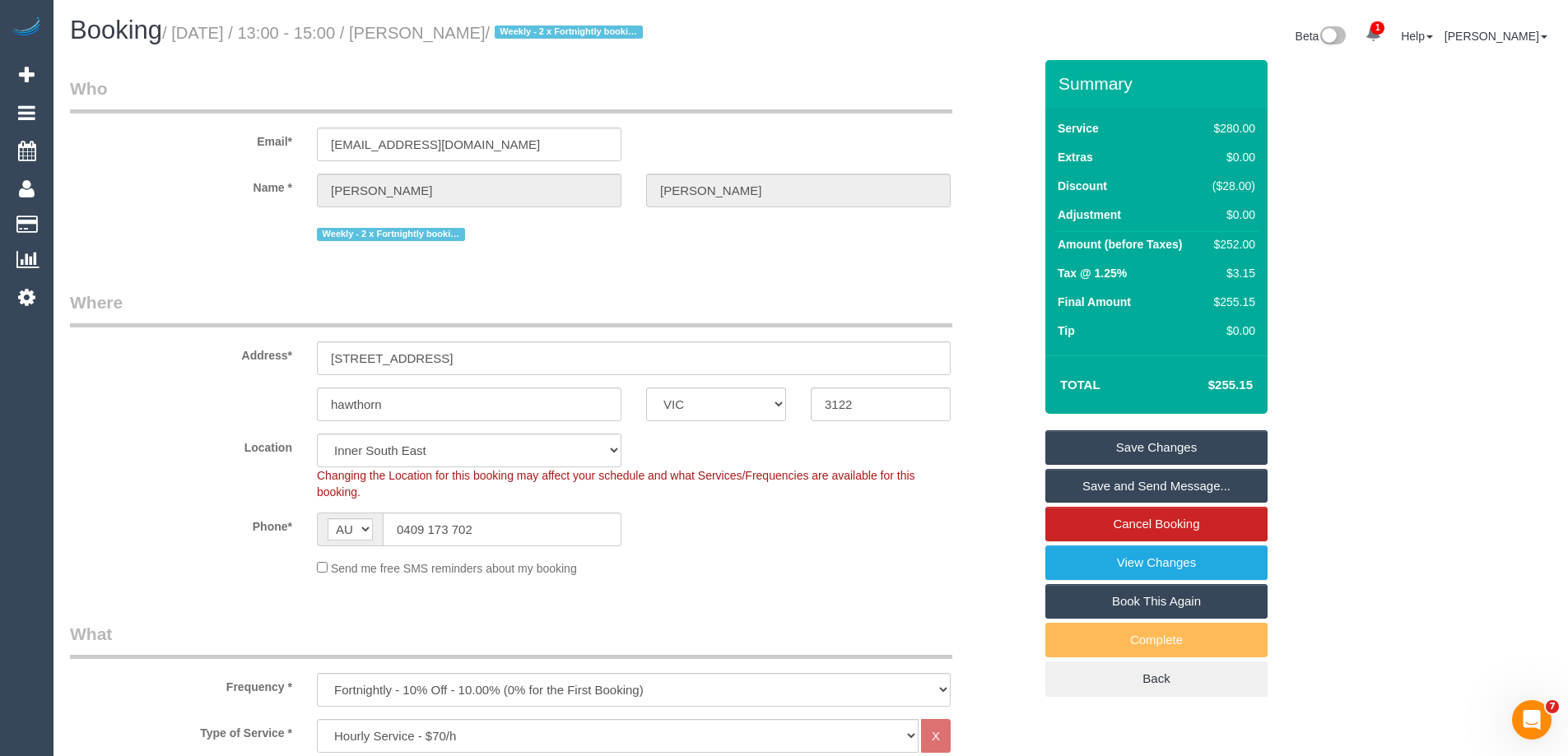
drag, startPoint x: 547, startPoint y: 31, endPoint x: 429, endPoint y: 39, distance: 118.3
click at [429, 39] on small "/ October 15, 2025 / 13:00 - 15:00 / Angela Williams / Weekly - 2 x Fortnightly…" at bounding box center [405, 33] width 485 height 19
copy small "[PERSON_NAME]"
drag, startPoint x: 479, startPoint y: 363, endPoint x: 6, endPoint y: 351, distance: 473.2
